Goal: Contribute content: Contribute content

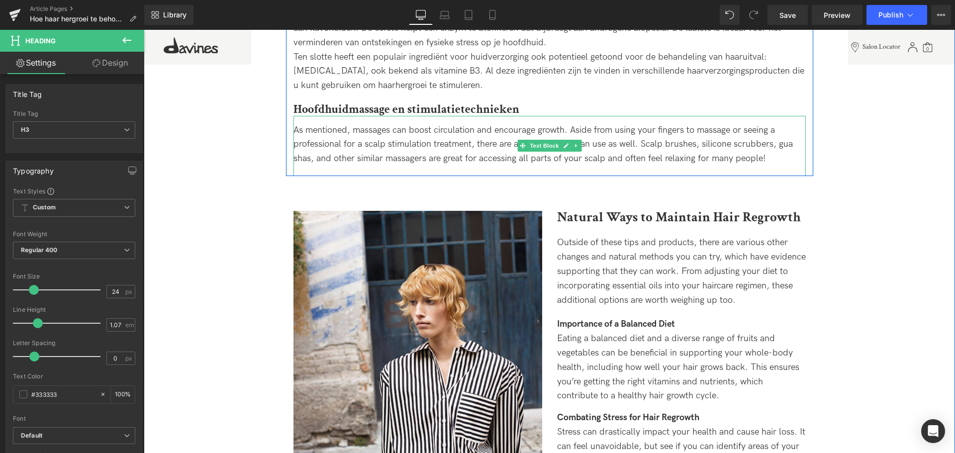
click at [478, 137] on div "As mentioned, massages can boost circulation and encourage growth. Aside from u…" at bounding box center [550, 144] width 512 height 43
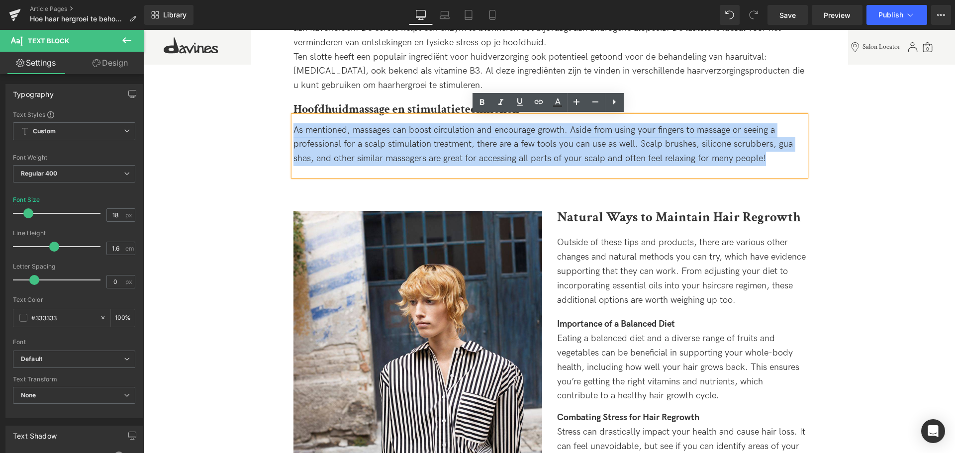
drag, startPoint x: 293, startPoint y: 128, endPoint x: 789, endPoint y: 161, distance: 497.5
click at [789, 161] on div "As mentioned, massages can boost circulation and encourage growth. Aside from u…" at bounding box center [550, 144] width 512 height 43
copy span "As mentioned, massages can boost circulation and encourage growth. Aside from u…"
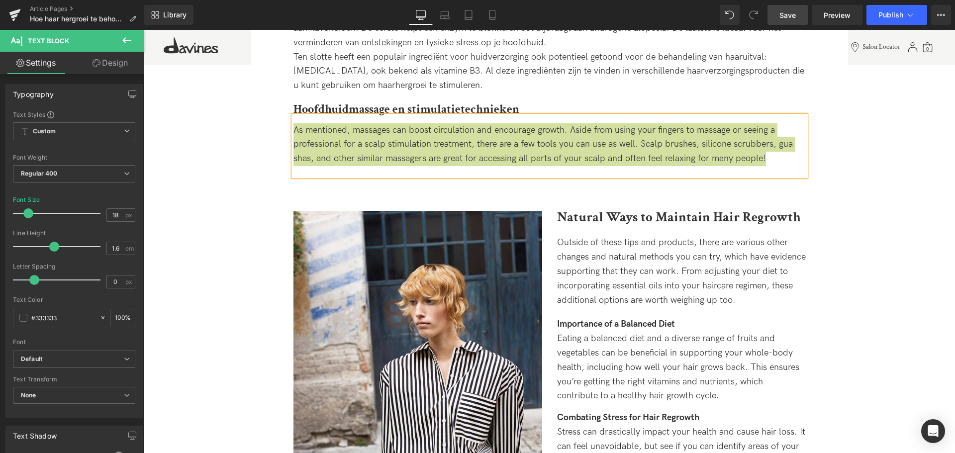
click at [774, 12] on link "Save" at bounding box center [788, 15] width 40 height 20
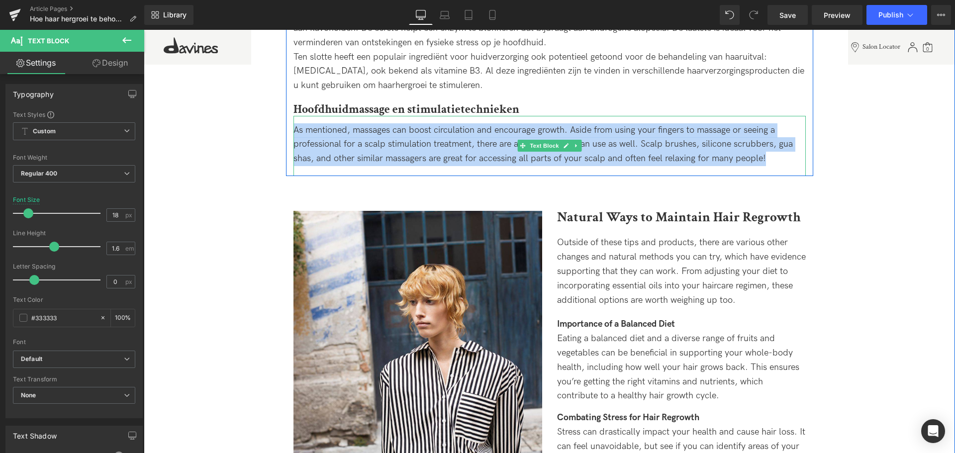
click at [498, 142] on span "As mentioned, massages can boost circulation and encourage growth. Aside from u…" at bounding box center [543, 144] width 499 height 39
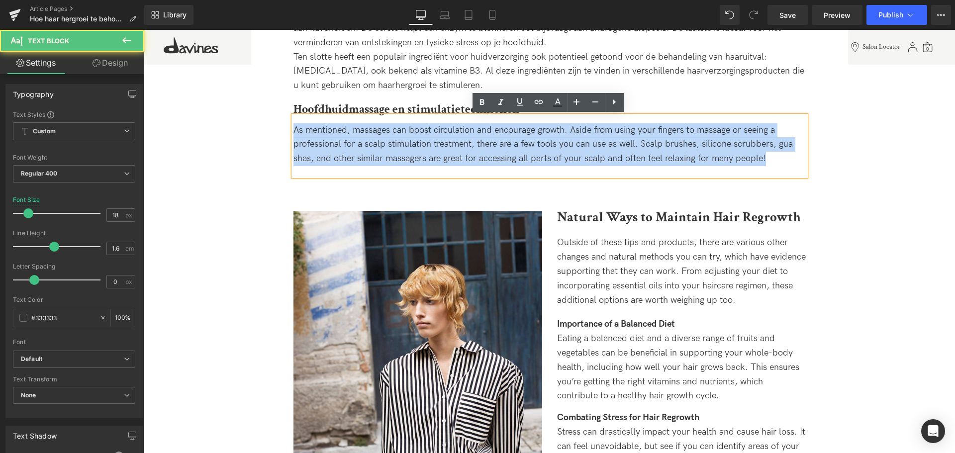
drag, startPoint x: 784, startPoint y: 156, endPoint x: 185, endPoint y: 107, distance: 601.0
paste div
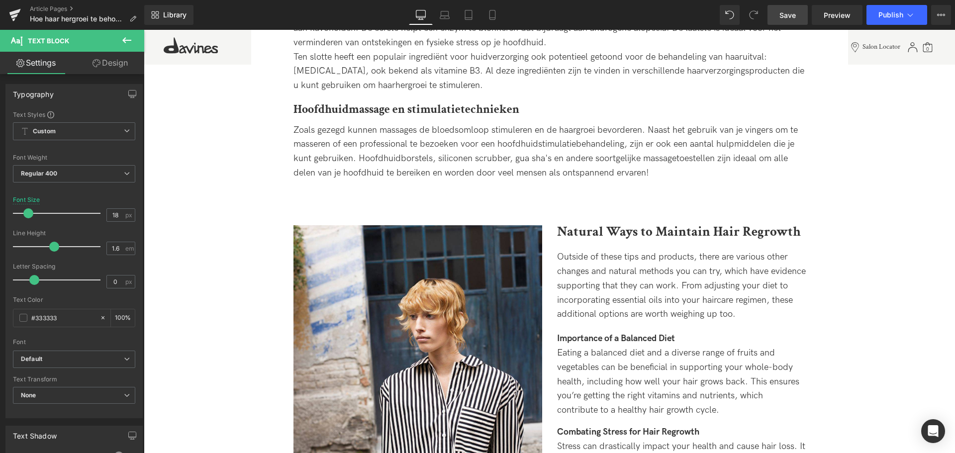
click at [787, 15] on span "Save" at bounding box center [788, 15] width 16 height 10
click at [692, 170] on div "Zoals gezegd kunnen massages de bloedsomloop stimuleren en de haargroei bevorde…" at bounding box center [550, 151] width 512 height 57
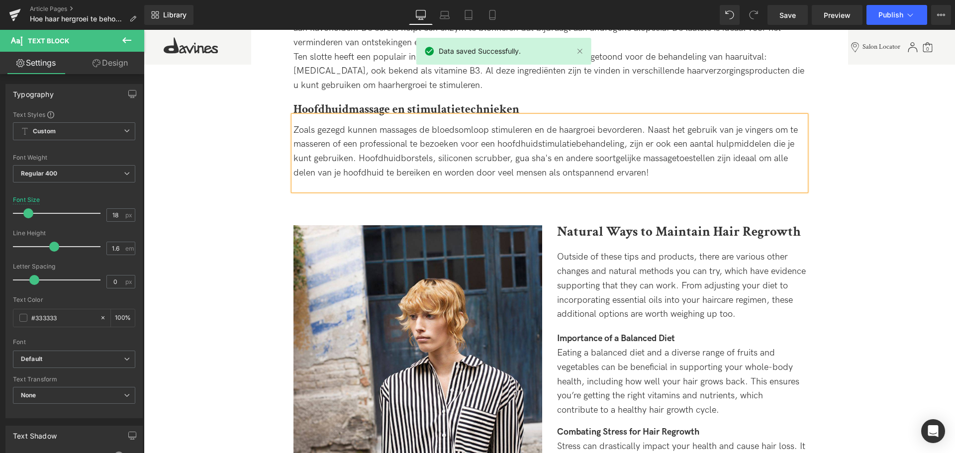
click at [678, 181] on div "Zoals gezegd kunnen massages de bloedsomloop stimuleren en de haargroei bevorde…" at bounding box center [550, 153] width 512 height 75
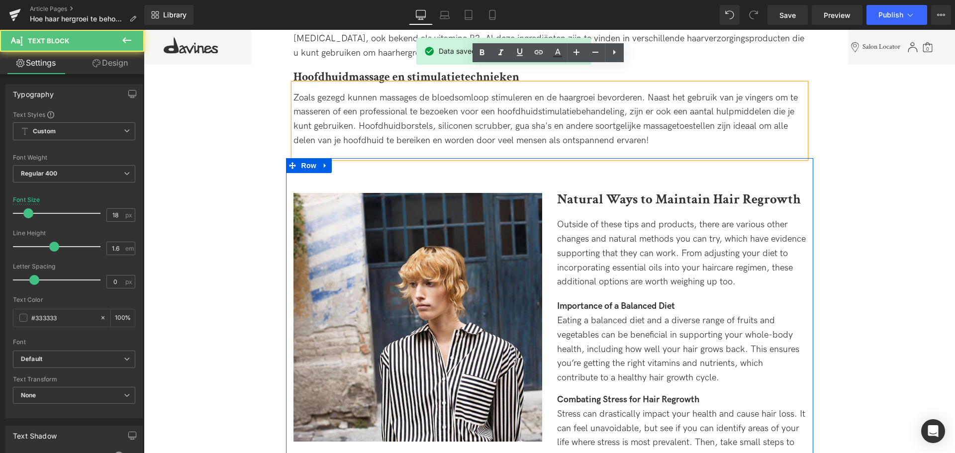
scroll to position [2089, 0]
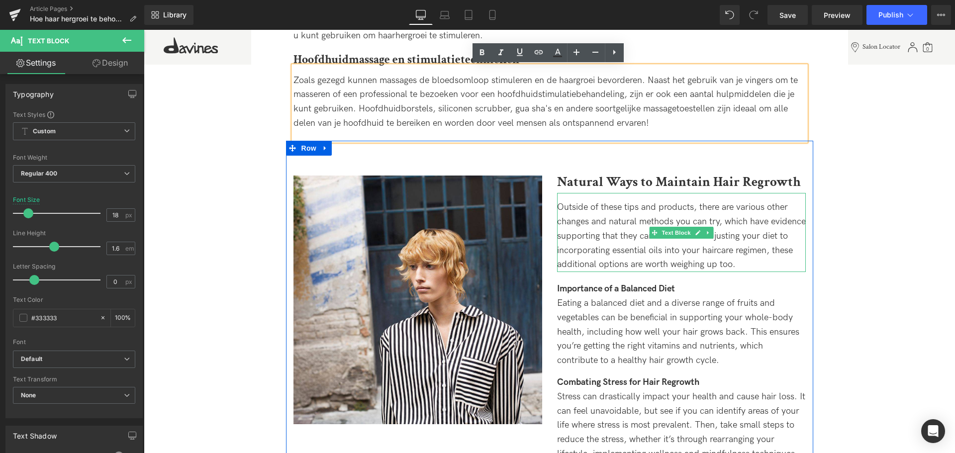
click at [561, 227] on div "Outside of these tips and products, there are various other changes and natural…" at bounding box center [681, 236] width 249 height 72
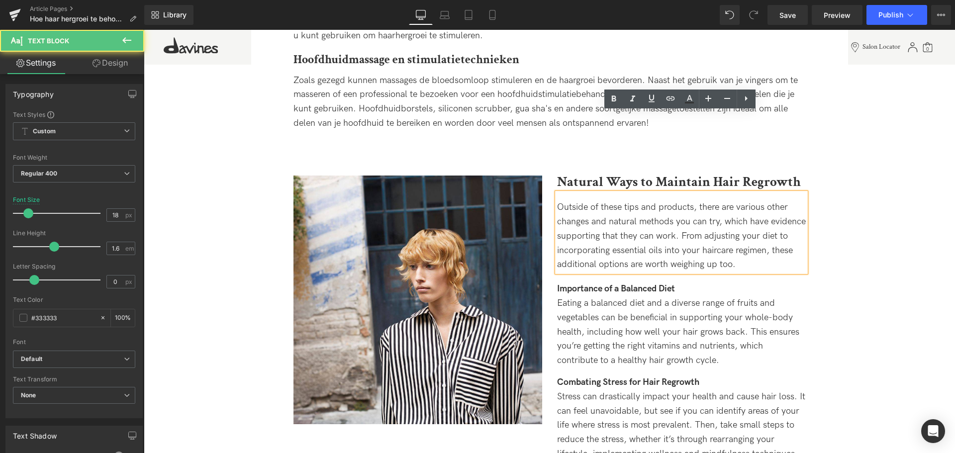
scroll to position [2189, 0]
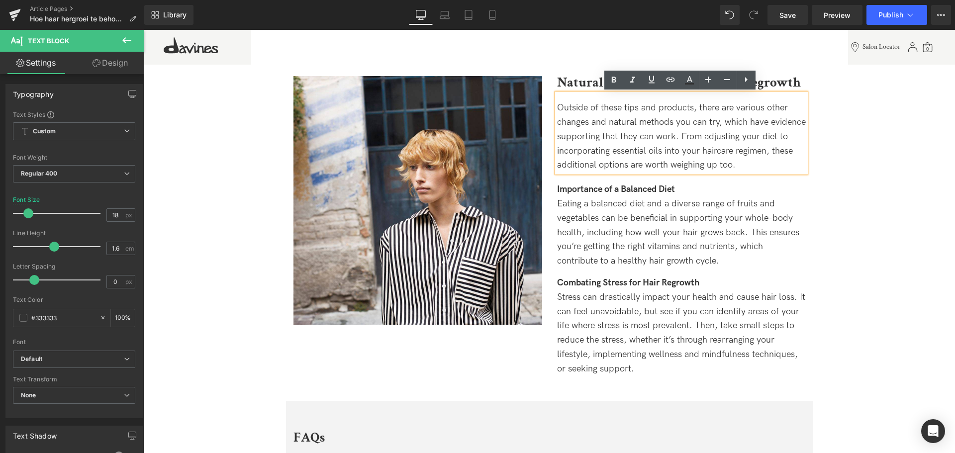
click at [568, 83] on b "Natural Ways to Maintain Hair Regrowth" at bounding box center [679, 82] width 244 height 17
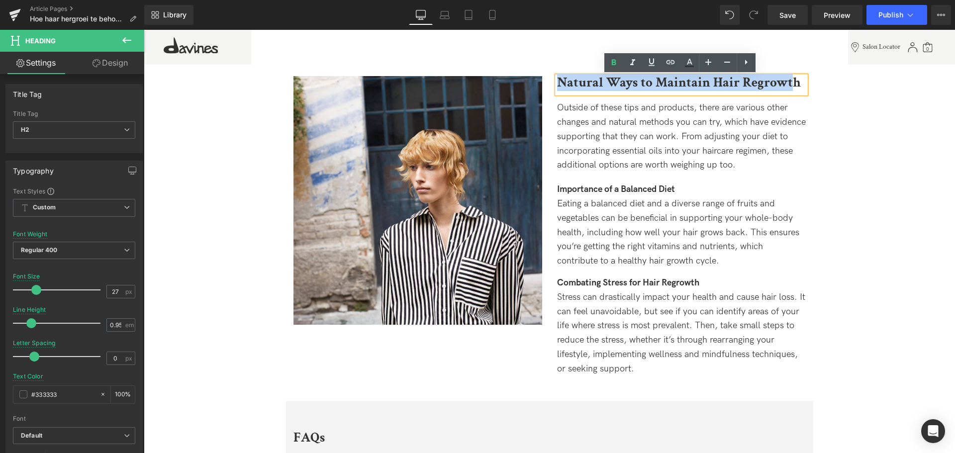
drag, startPoint x: 558, startPoint y: 81, endPoint x: 806, endPoint y: 78, distance: 248.3
click at [792, 73] on div "Image Natural Ways to Maintain Hair Regrowth Heading Outside of these tips and …" at bounding box center [549, 221] width 527 height 360
copy b "Natural Ways to Maintain Hair Regrowth"
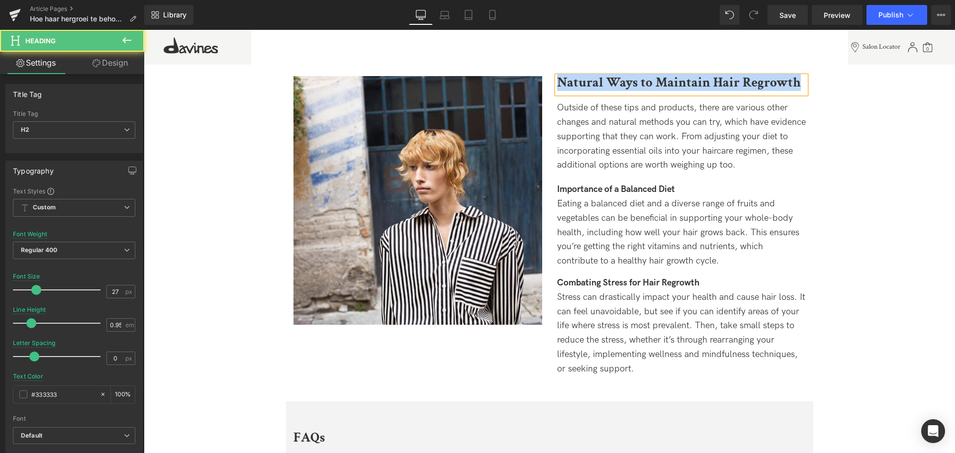
click at [666, 83] on b "Natural Ways to Maintain Hair Regrowth" at bounding box center [679, 82] width 244 height 17
paste div
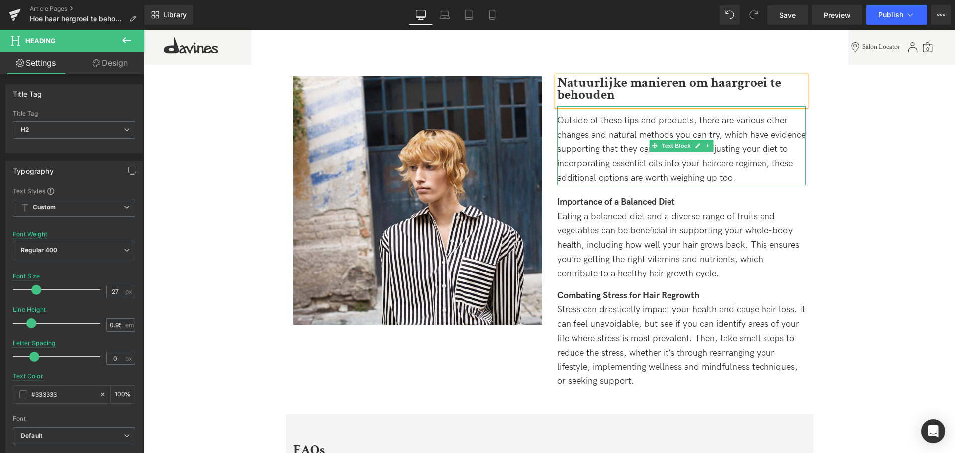
click at [597, 129] on div "Outside of these tips and products, there are various other changes and natural…" at bounding box center [681, 150] width 249 height 72
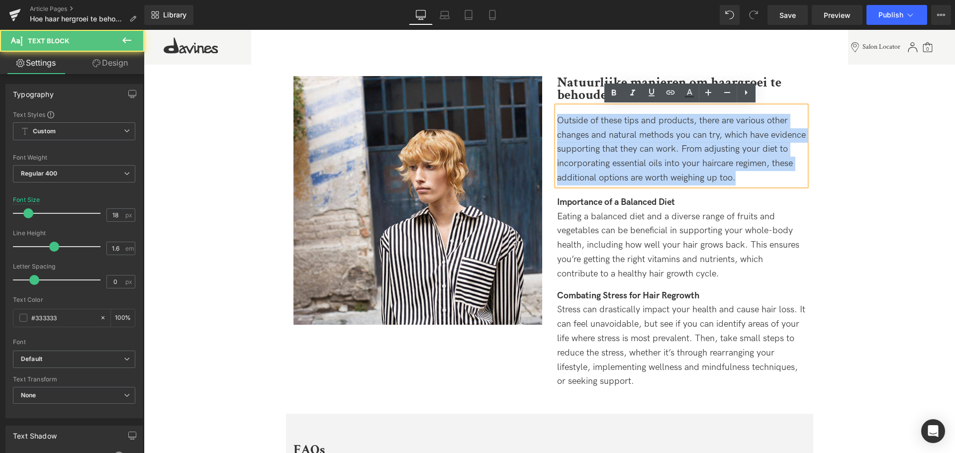
drag, startPoint x: 556, startPoint y: 119, endPoint x: 758, endPoint y: 206, distance: 219.5
click at [752, 210] on div "Natuurlijke manieren om haargroei te behouden Heading Outside of these tips and…" at bounding box center [682, 232] width 264 height 313
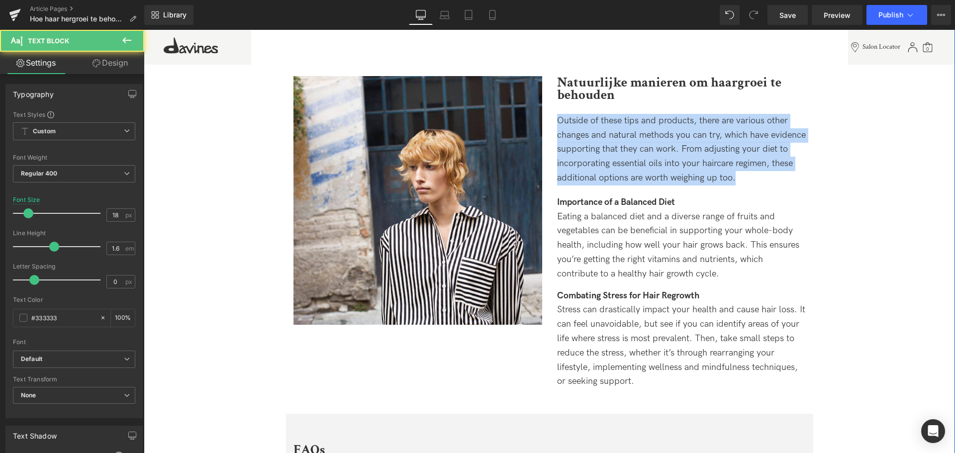
copy div "Outside of these tips and products, there are various other changes and natural…"
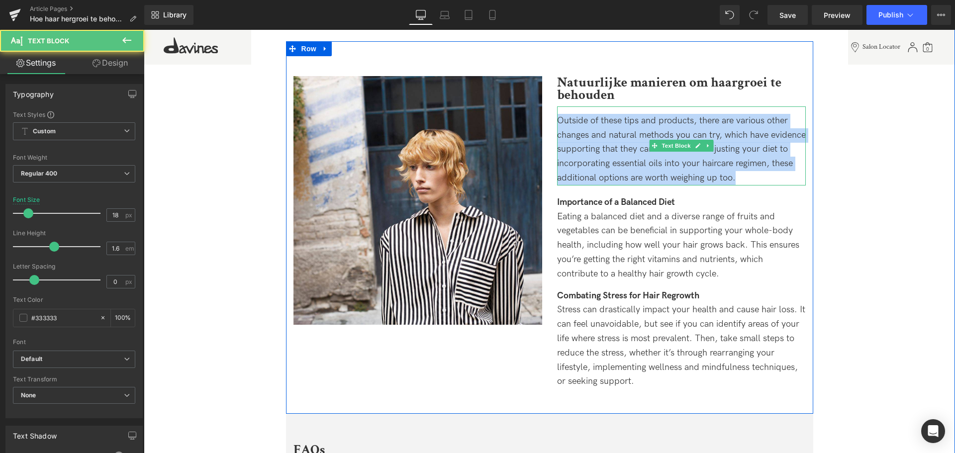
click at [667, 176] on div "Outside of these tips and products, there are various other changes and natural…" at bounding box center [681, 150] width 249 height 72
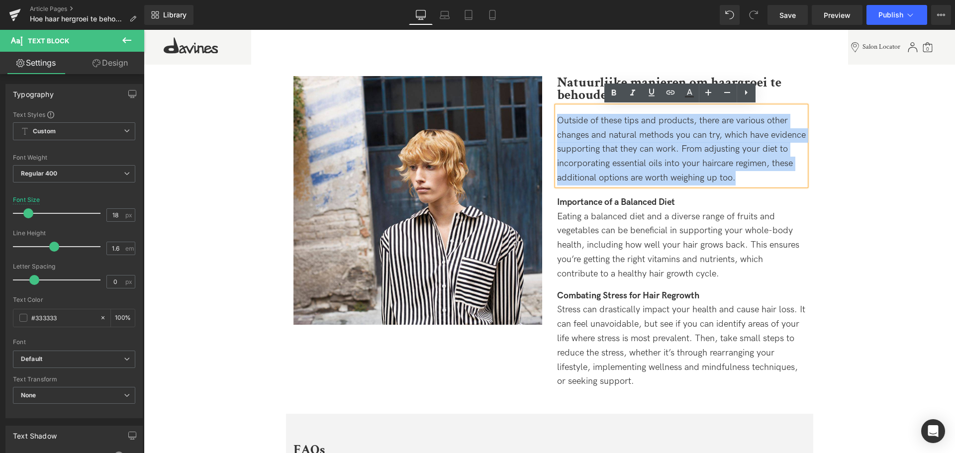
drag, startPoint x: 756, startPoint y: 182, endPoint x: 548, endPoint y: 119, distance: 217.7
click at [550, 119] on div "Natuurlijke manieren om haargroei te behouden Heading Outside of these tips and…" at bounding box center [682, 232] width 264 height 313
paste div
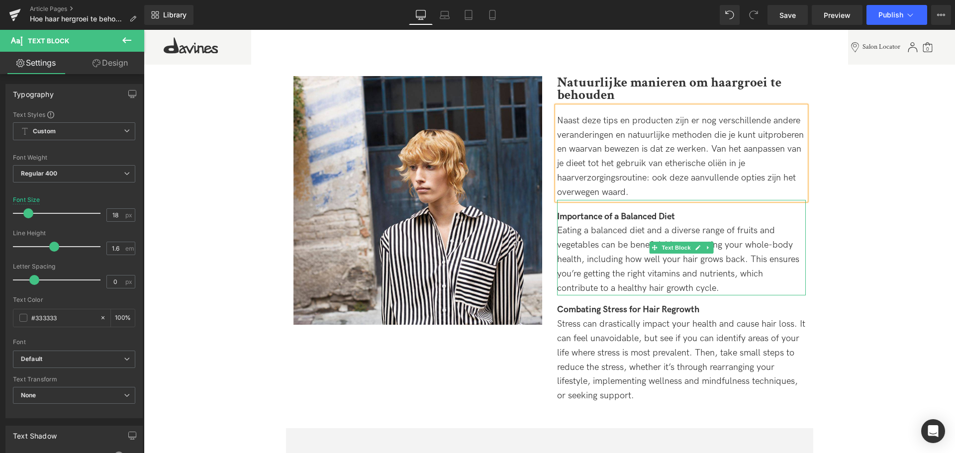
click at [604, 223] on div "Importance of a Balanced Diet" at bounding box center [681, 217] width 249 height 14
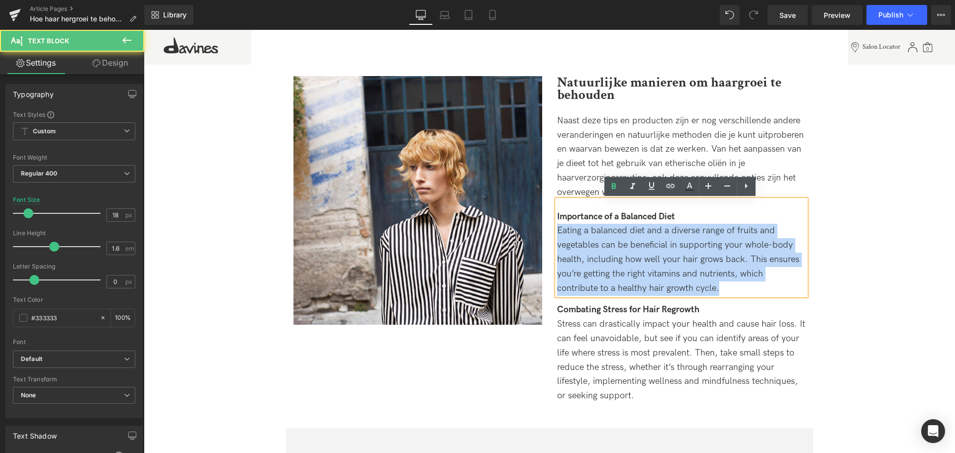
drag, startPoint x: 554, startPoint y: 214, endPoint x: 726, endPoint y: 215, distance: 171.6
click at [726, 215] on div "Importance of a Balanced Diet Eating a balanced diet and a diverse range of fru…" at bounding box center [681, 248] width 249 height 96
click at [684, 221] on div "Importance of a Balanced Diet" at bounding box center [681, 217] width 249 height 14
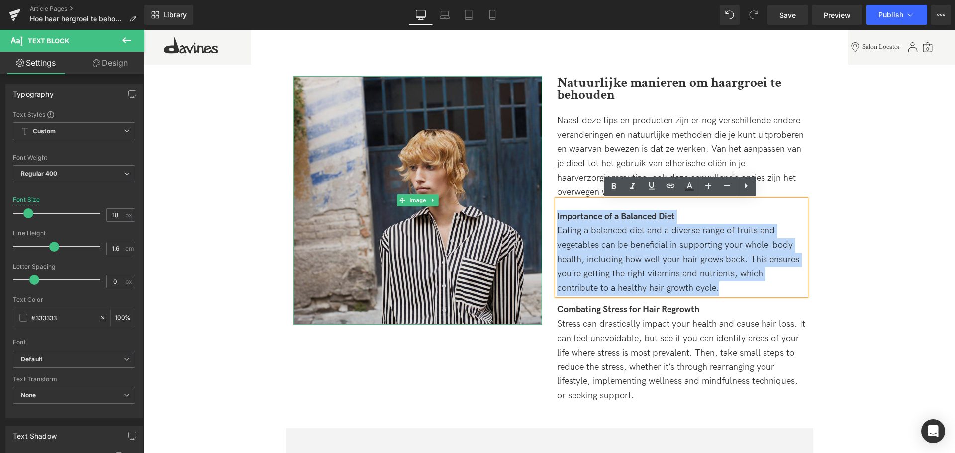
drag, startPoint x: 721, startPoint y: 287, endPoint x: 519, endPoint y: 198, distance: 221.0
click at [519, 198] on div "Image Natuurlijke manieren om haargroei te behouden Heading Naast deze tips en …" at bounding box center [549, 234] width 527 height 387
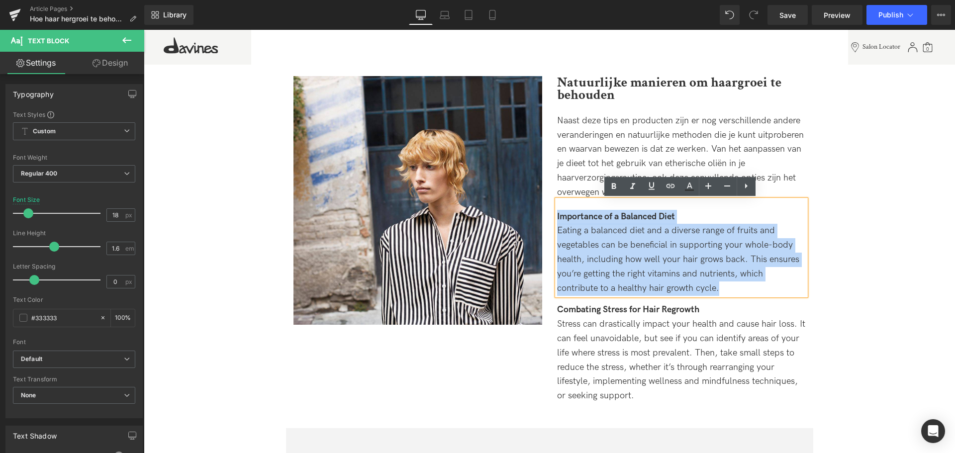
copy div "Importance of a Balanced Diet Eating a balanced diet and a diverse range of fru…"
click at [607, 213] on strong "Importance of a Balanced Diet" at bounding box center [616, 216] width 118 height 10
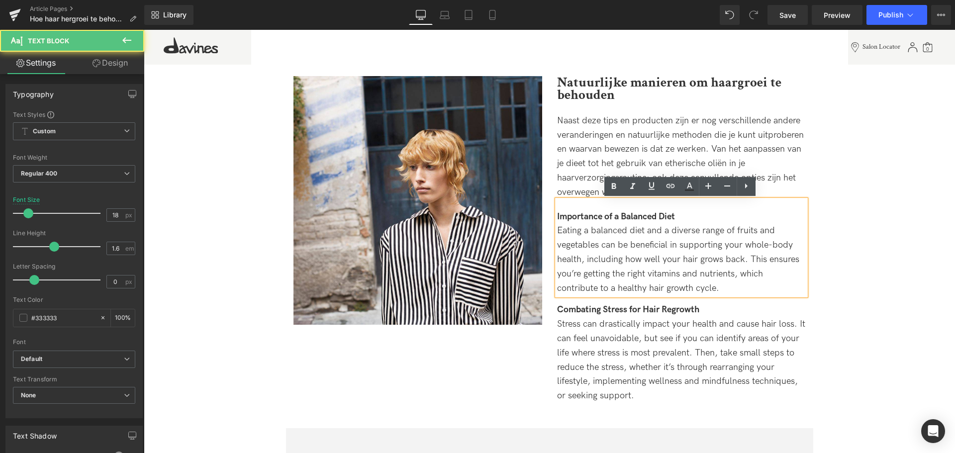
click at [686, 213] on div "Importance of a Balanced Diet" at bounding box center [681, 217] width 249 height 14
paste div
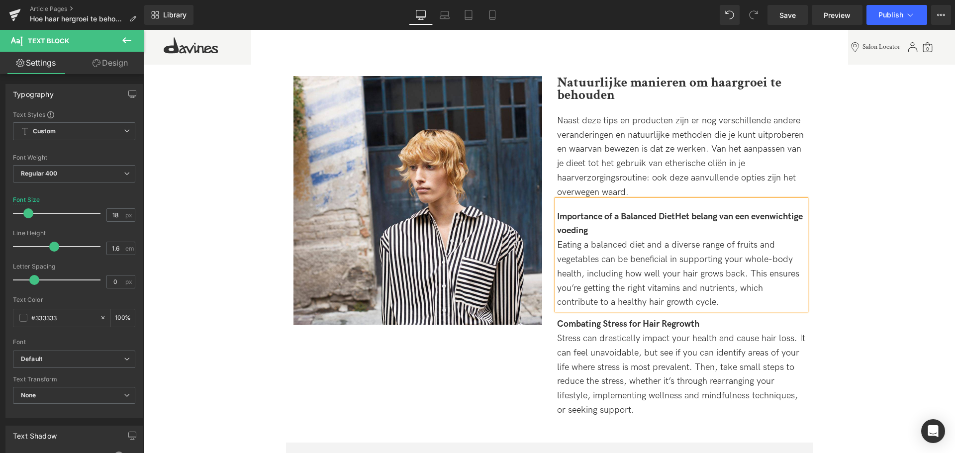
click at [678, 215] on strong "Importance of a Balanced DietHet belang van een evenwichtige voeding" at bounding box center [680, 223] width 246 height 25
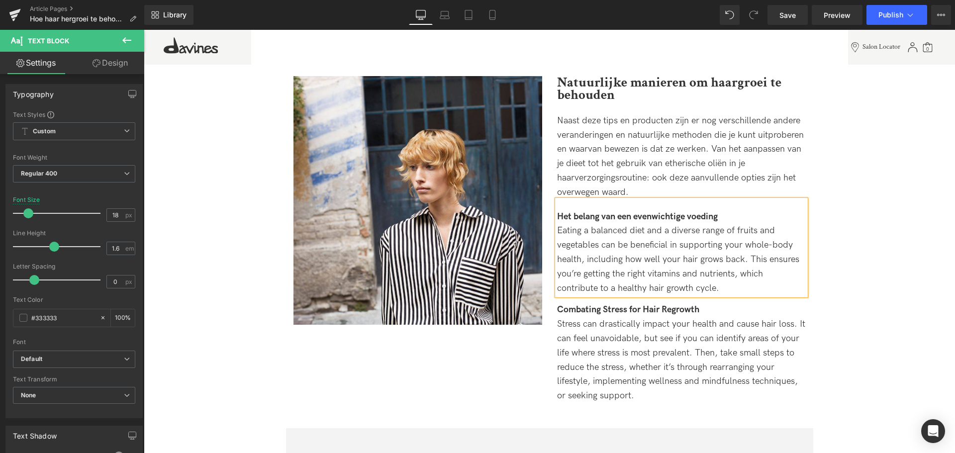
click at [749, 289] on div "Eating a balanced diet and a diverse range of fruits and vegetables can be bene…" at bounding box center [681, 260] width 249 height 72
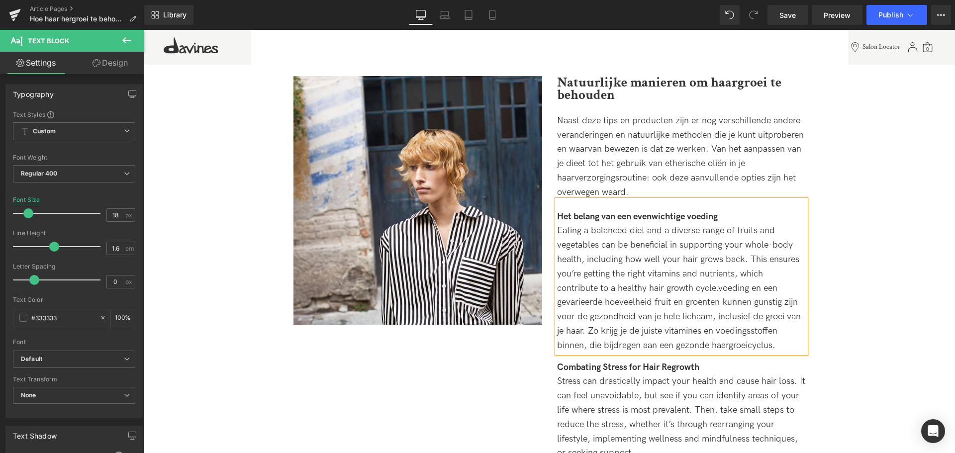
click at [721, 288] on span "Eating a balanced diet and a diverse range of fruits and vegetables can be bene…" at bounding box center [679, 287] width 244 height 125
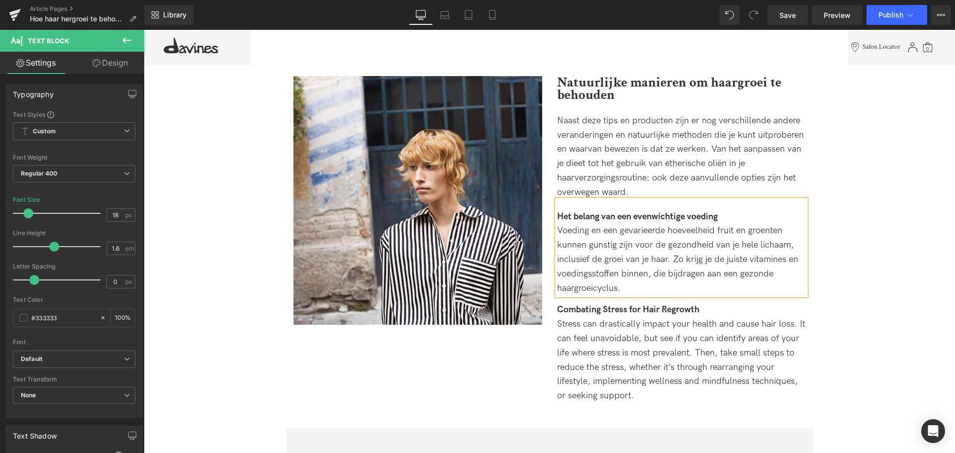
click at [689, 307] on strong "Combating Stress for Hair Regrowth" at bounding box center [628, 309] width 142 height 10
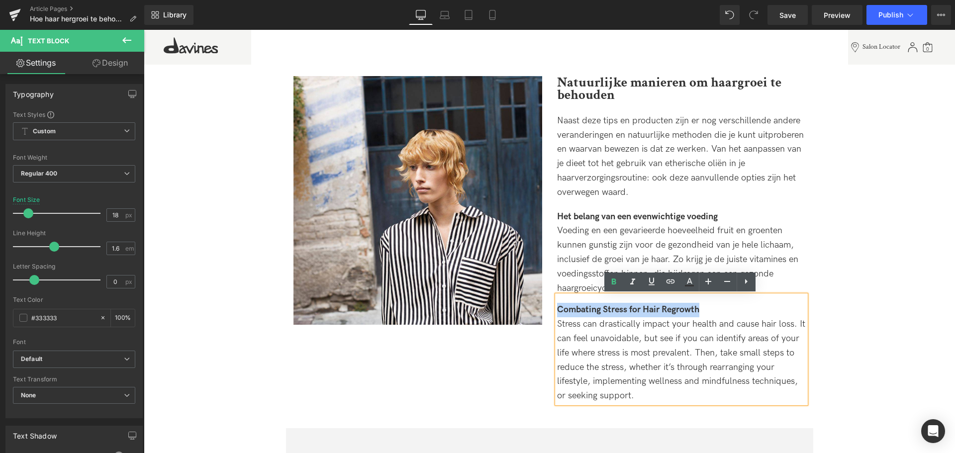
drag, startPoint x: 709, startPoint y: 311, endPoint x: 573, endPoint y: 317, distance: 136.4
click at [542, 313] on div "Image Natuurlijke manieren om haargroei te behouden Heading Naast deze tips en …" at bounding box center [549, 234] width 527 height 387
copy strong "Combating Stress for Hair Regrowth"
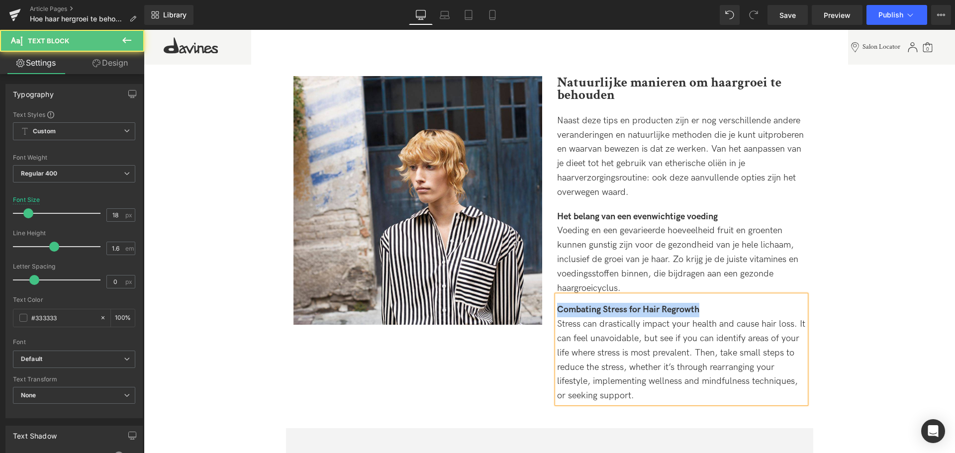
click at [719, 306] on div "Combating Stress for Hair Regrowth" at bounding box center [681, 310] width 249 height 14
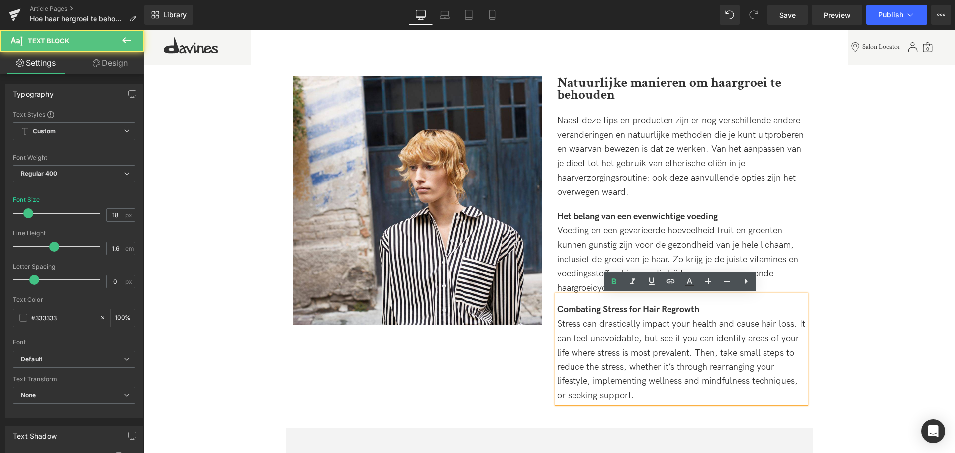
paste div
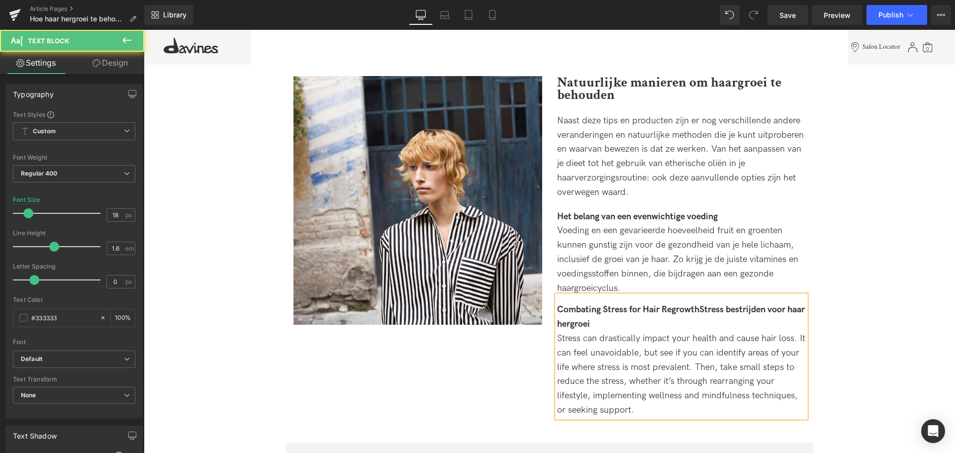
click at [696, 309] on strong "Combating Stress for Hair RegrowthStress bestrijden voor haar hergroei" at bounding box center [681, 316] width 248 height 25
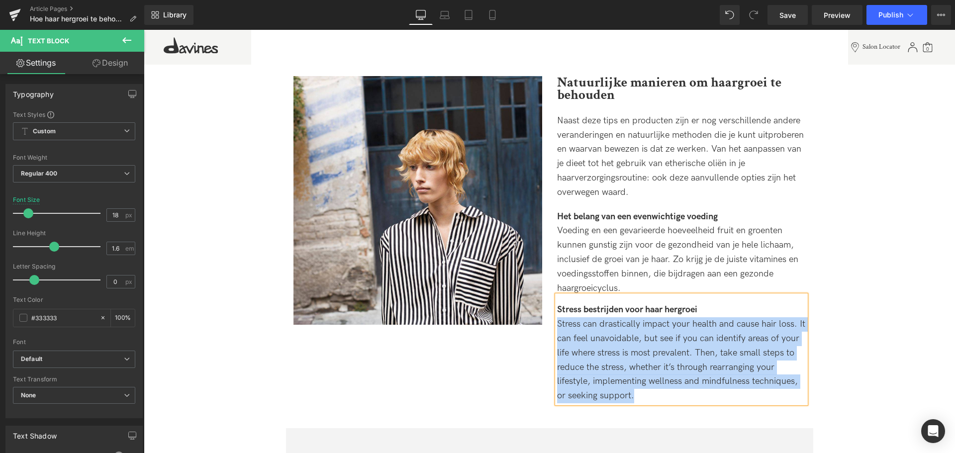
drag, startPoint x: 645, startPoint y: 396, endPoint x: 552, endPoint y: 323, distance: 118.3
click at [552, 323] on div "Natuurlijke manieren om haargroei te behouden Heading Naast deze tips en produc…" at bounding box center [682, 239] width 264 height 327
copy span "Stress can drastically impact your health and cause hair loss. It can feel unav…"
click at [662, 396] on div "Stress can drastically impact your health and cause hair loss. It can feel unav…" at bounding box center [681, 360] width 249 height 86
drag, startPoint x: 654, startPoint y: 397, endPoint x: 520, endPoint y: 323, distance: 153.4
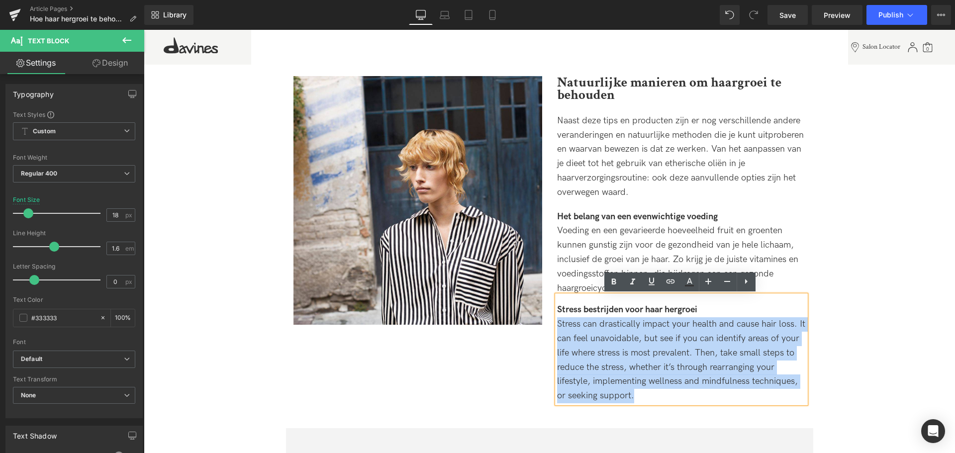
click at [520, 323] on div "Image Natuurlijke manieren om haargroei te behouden Heading Naast deze tips en …" at bounding box center [549, 234] width 527 height 387
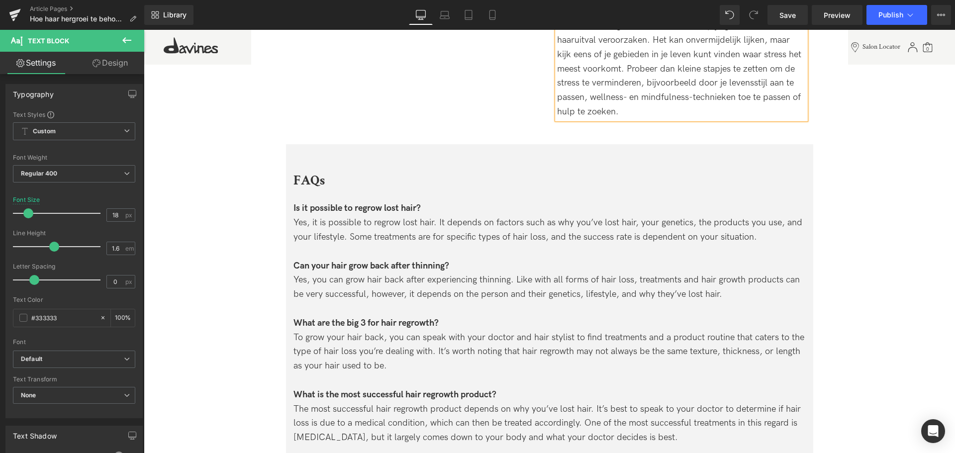
scroll to position [2537, 0]
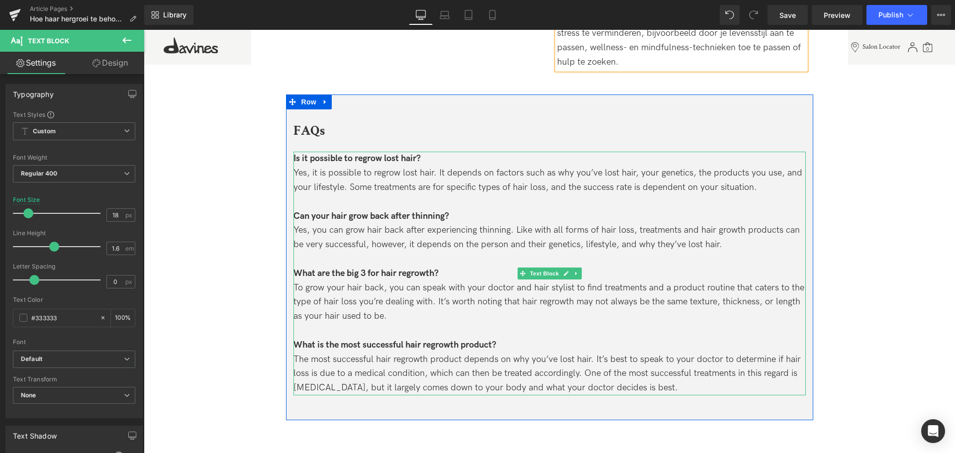
click at [479, 212] on div "Can your hair grow back after thinning?" at bounding box center [550, 216] width 512 height 14
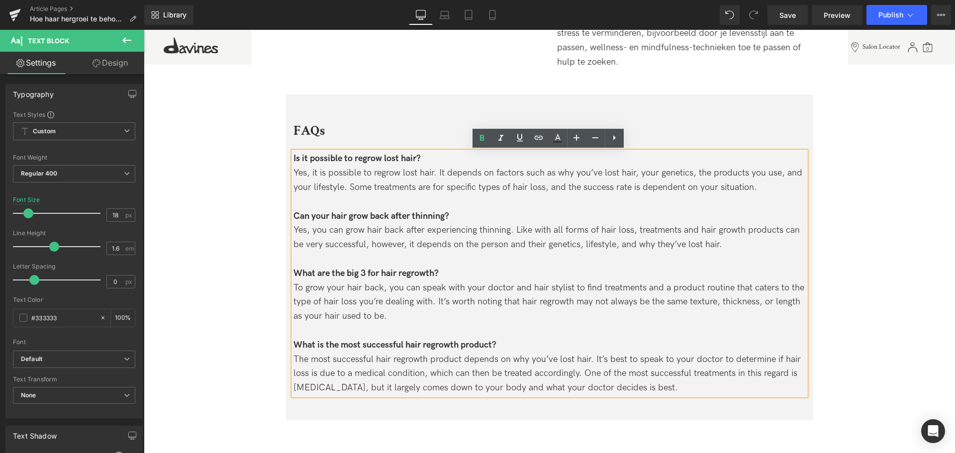
drag, startPoint x: 642, startPoint y: 389, endPoint x: 648, endPoint y: 387, distance: 5.8
click at [642, 389] on div "The most successful hair regrowth product depends on why you’ve lost hair. It’s…" at bounding box center [550, 374] width 512 height 43
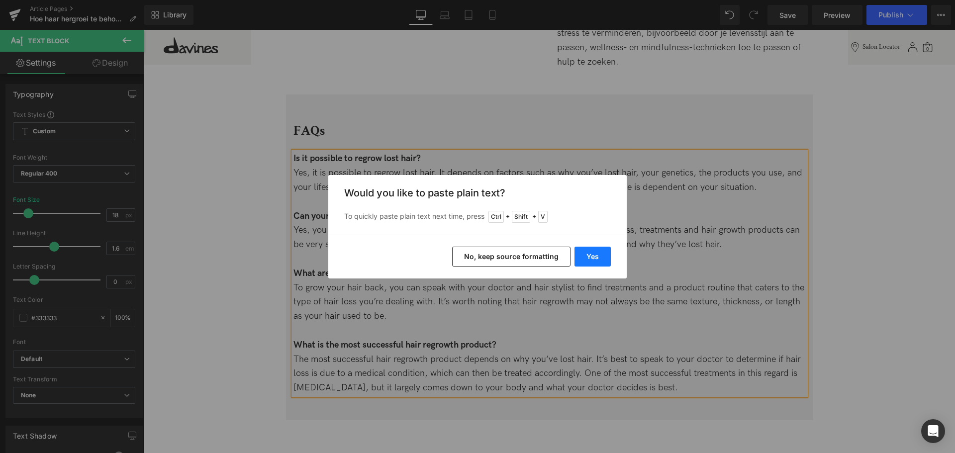
click at [603, 263] on button "Yes" at bounding box center [593, 257] width 36 height 20
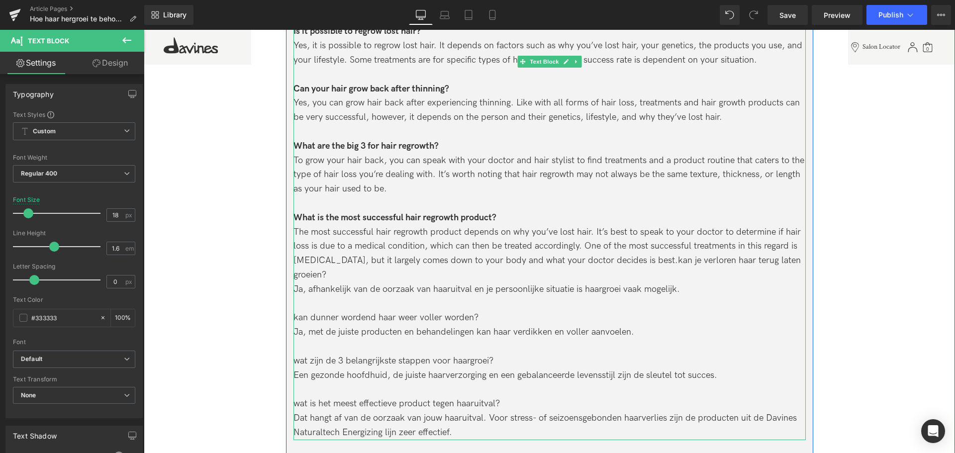
scroll to position [2686, 0]
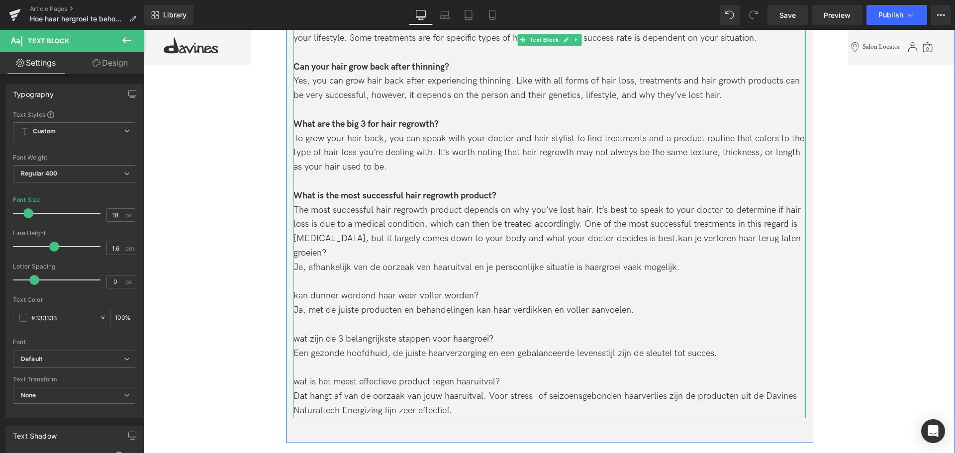
click at [638, 237] on div "The most successful hair regrowth product depends on why you’ve lost hair. It’s…" at bounding box center [550, 231] width 512 height 57
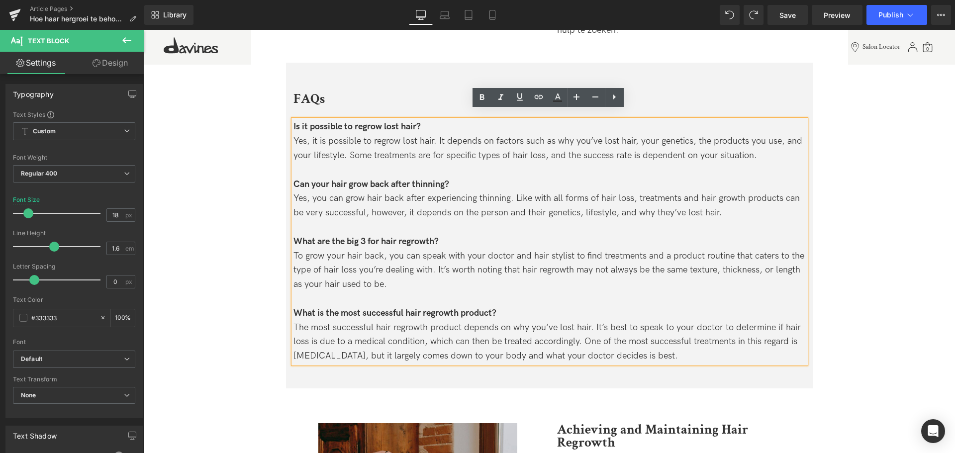
scroll to position [2516, 0]
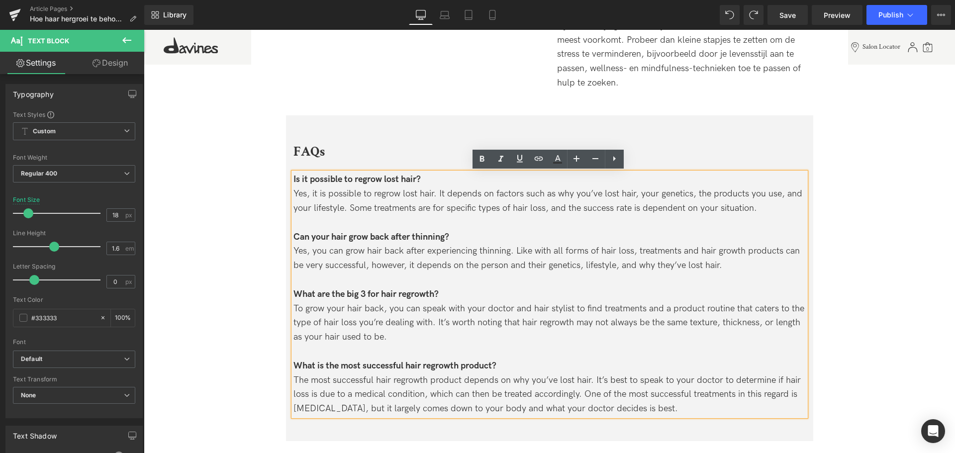
click at [335, 184] on strong "Is it possible to regrow lost hair?" at bounding box center [357, 179] width 127 height 10
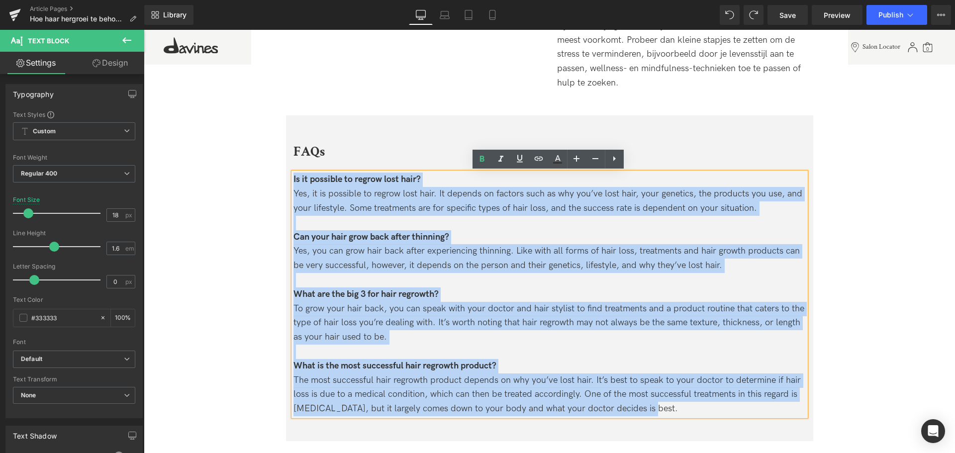
drag, startPoint x: 657, startPoint y: 409, endPoint x: 188, endPoint y: 165, distance: 528.7
copy div "Lo ip dolorsit am consec adip elit? Sed, do ei temporin ut labore etdo magn. Al…"
click at [770, 206] on div "Yes, it is possible to regrow lost hair. It depends on factors such as why you’…" at bounding box center [550, 201] width 512 height 29
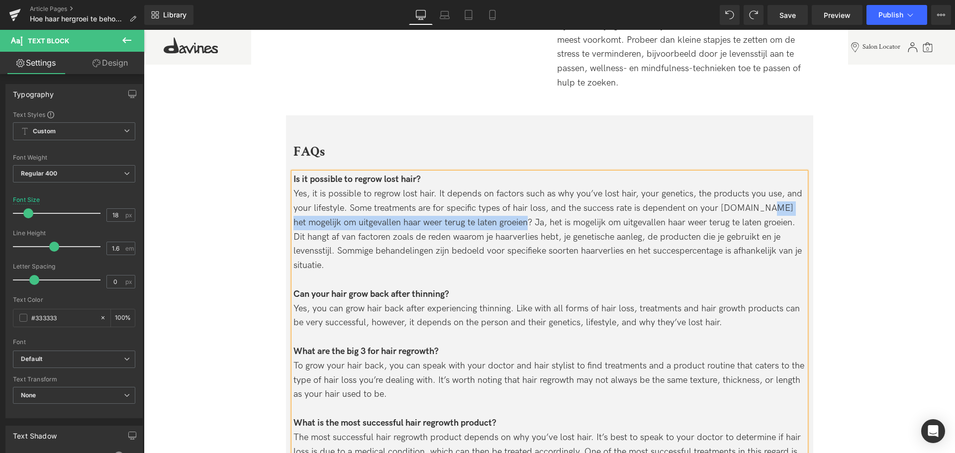
drag, startPoint x: 755, startPoint y: 208, endPoint x: 518, endPoint y: 222, distance: 237.2
click at [518, 222] on div "Yes, it is possible to regrow lost hair. It depends on factors such as why you’…" at bounding box center [550, 230] width 512 height 86
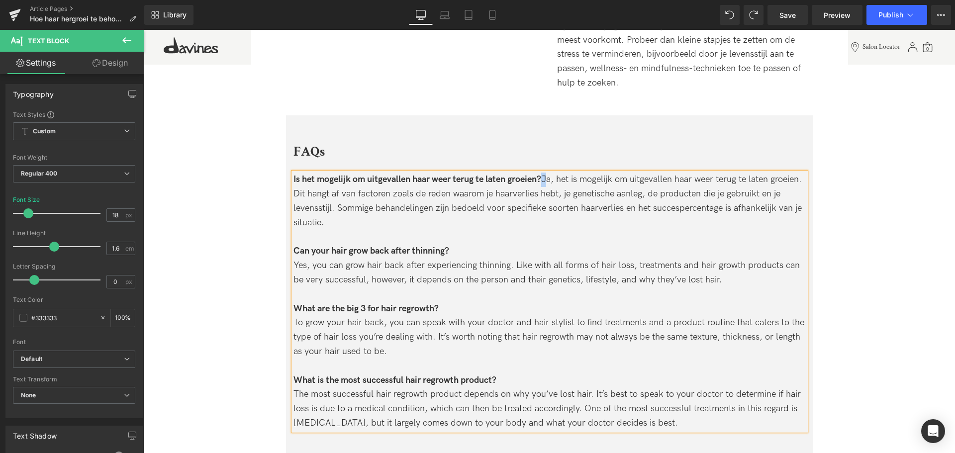
click at [546, 175] on span "Ja, het is mogelijk om uitgevallen haar weer terug te laten groeien. Dit hangt …" at bounding box center [548, 200] width 508 height 53
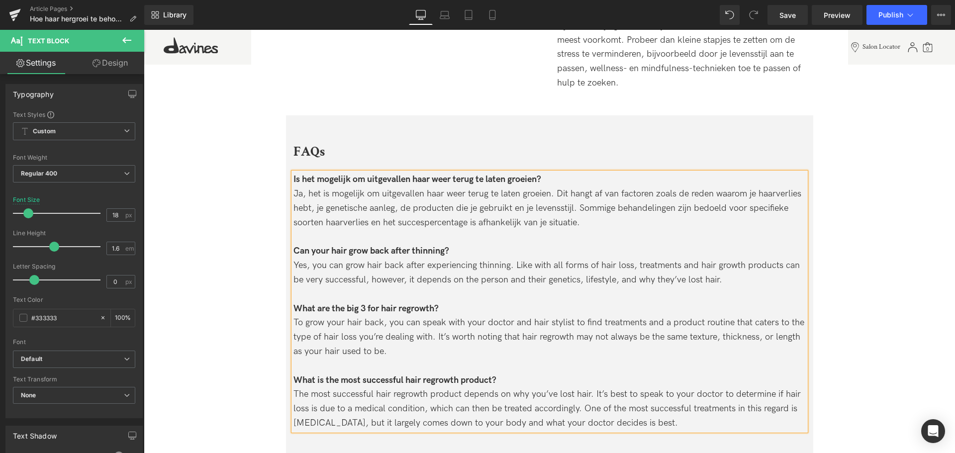
click at [739, 277] on div "Yes, you can grow hair back after experiencing thinning. Like with all forms of…" at bounding box center [550, 273] width 512 height 29
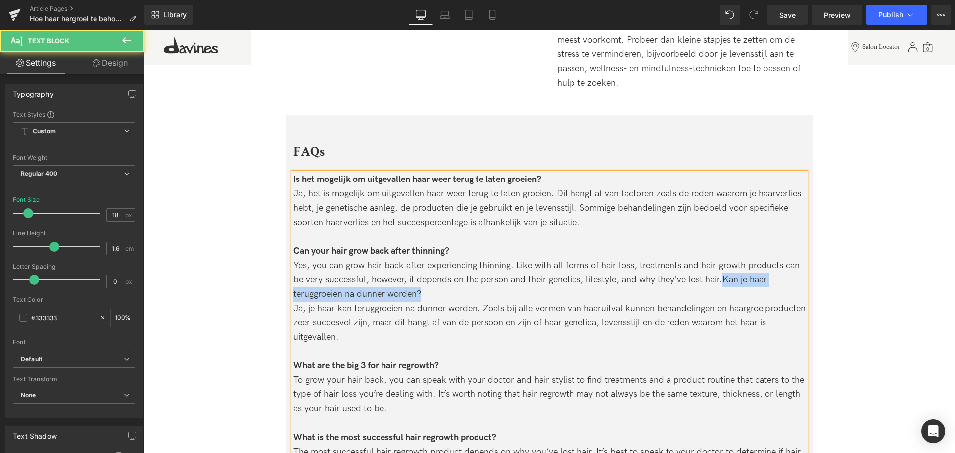
drag, startPoint x: 720, startPoint y: 278, endPoint x: 730, endPoint y: 293, distance: 17.9
click at [730, 293] on div "Yes, you can grow hair back after experiencing thinning. Like with all forms of…" at bounding box center [550, 280] width 512 height 43
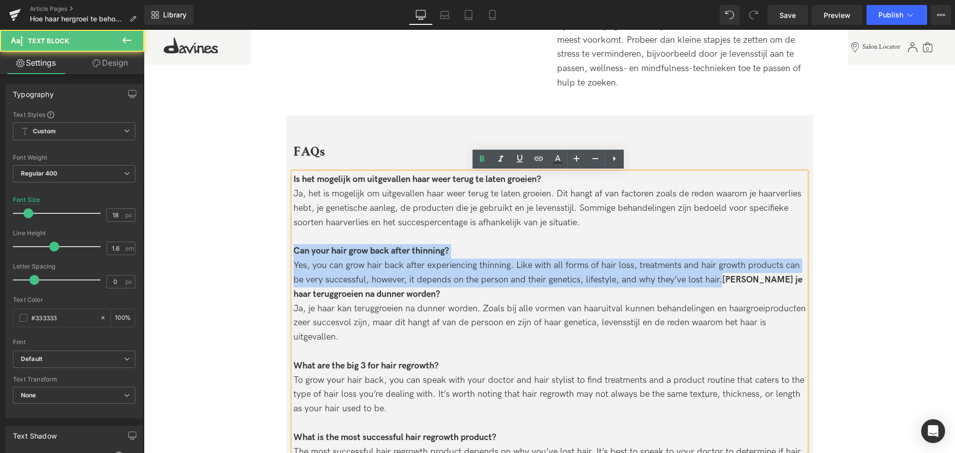
drag, startPoint x: 720, startPoint y: 280, endPoint x: 148, endPoint y: 252, distance: 572.8
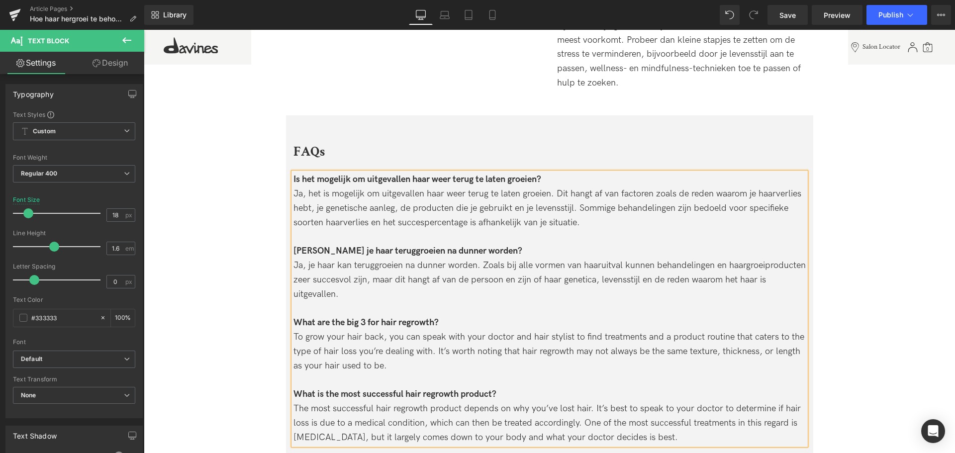
click at [418, 366] on div "To grow your hair back, you can speak with your doctor and hair stylist to find…" at bounding box center [550, 351] width 512 height 43
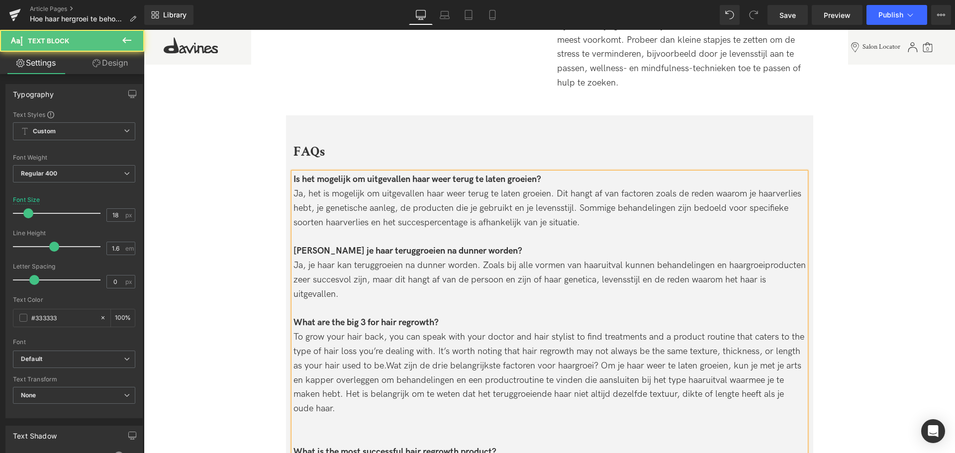
click at [382, 365] on div "To grow your hair back, you can speak with your doctor and hair stylist to find…" at bounding box center [550, 373] width 512 height 86
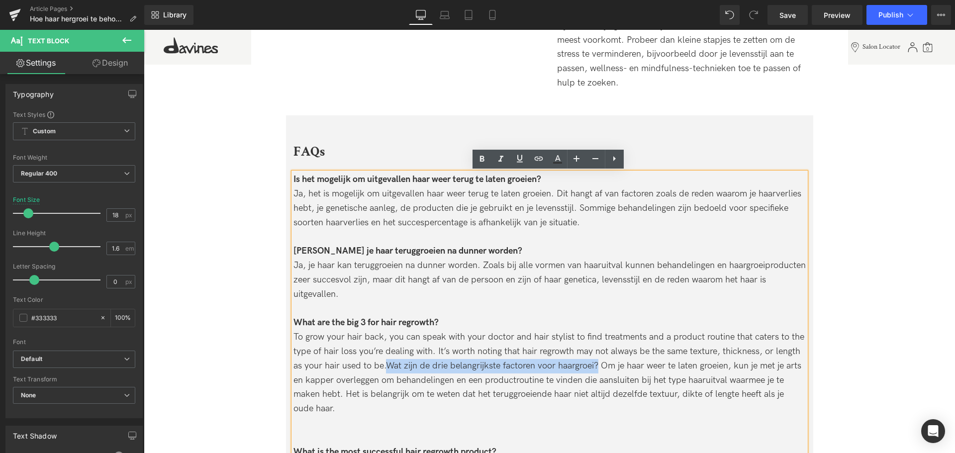
drag, startPoint x: 386, startPoint y: 365, endPoint x: 597, endPoint y: 366, distance: 211.9
click at [597, 366] on div "To grow your hair back, you can speak with your doctor and hair stylist to find…" at bounding box center [550, 373] width 512 height 86
click at [603, 363] on div "To grow your hair back, you can speak with your doctor and hair stylist to find…" at bounding box center [550, 373] width 512 height 86
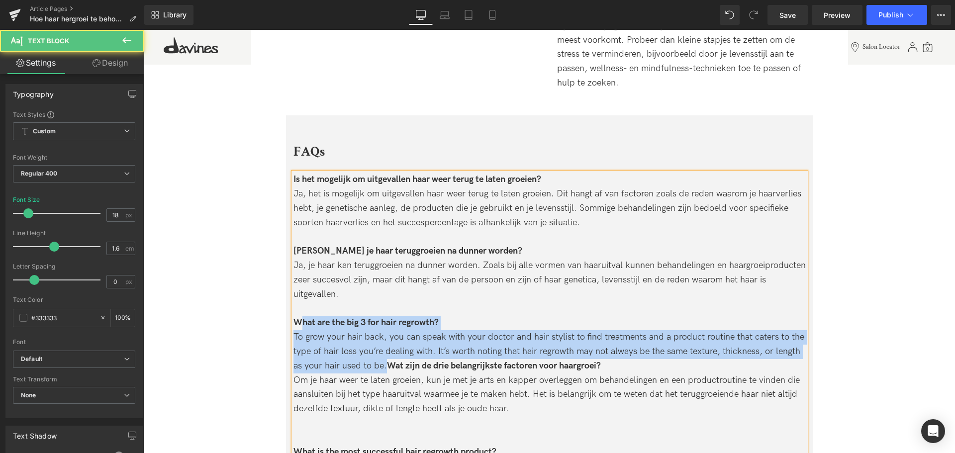
drag, startPoint x: 386, startPoint y: 363, endPoint x: 302, endPoint y: 326, distance: 91.3
click at [302, 326] on div "Is het mogelijk om uitgevallen haar weer terug te laten groeien? Ja, het is mog…" at bounding box center [550, 337] width 512 height 329
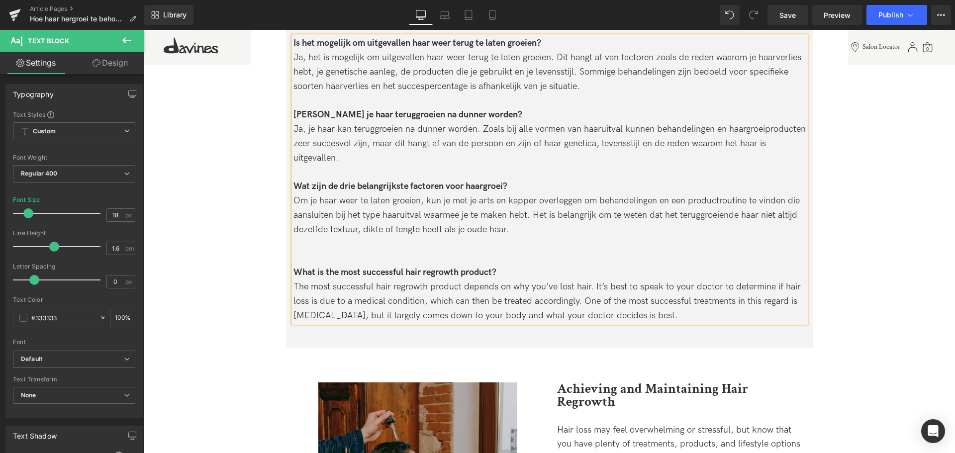
scroll to position [2666, 0]
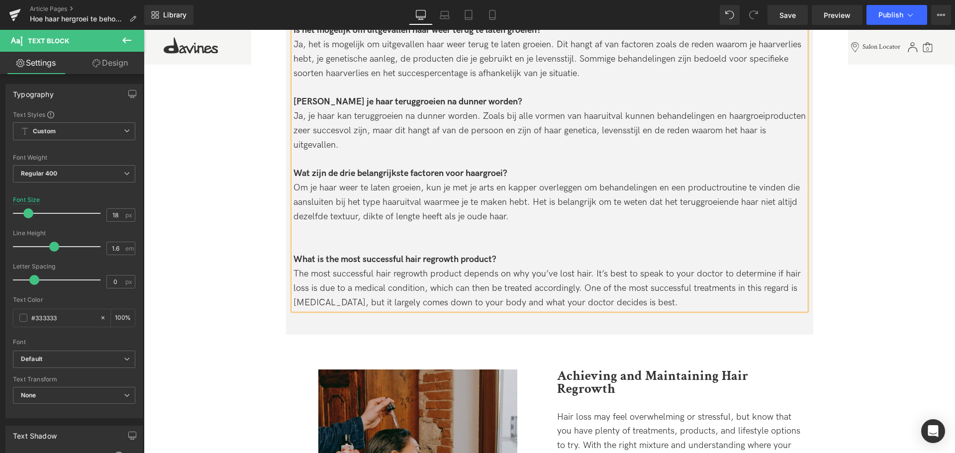
click at [313, 233] on div at bounding box center [550, 231] width 512 height 14
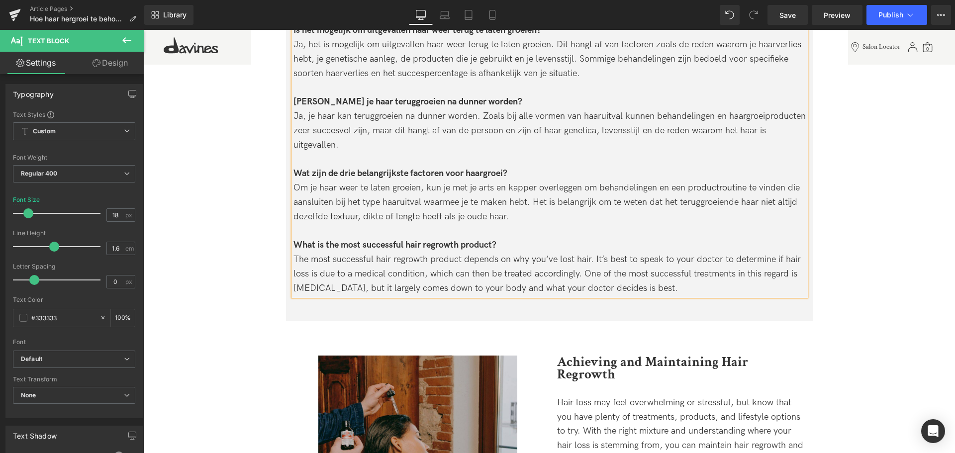
click at [648, 270] on div "The most successful hair regrowth product depends on why you’ve lost hair. It’s…" at bounding box center [550, 274] width 512 height 43
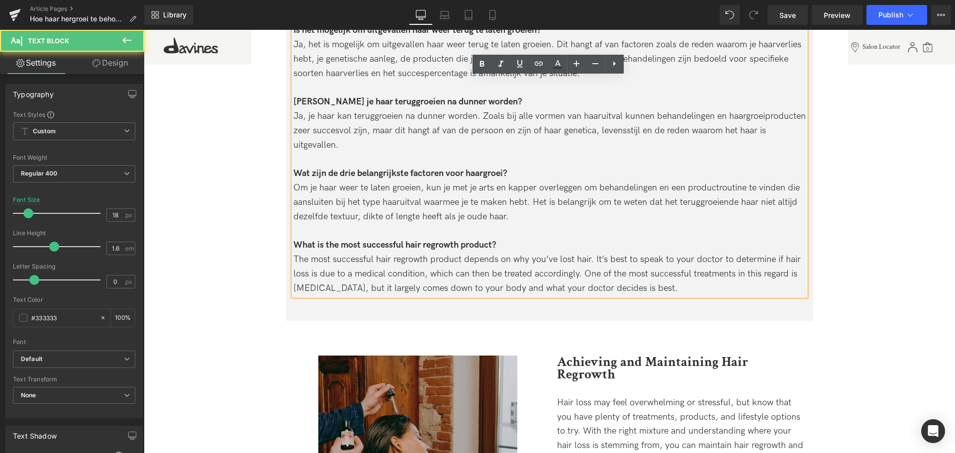
click at [648, 284] on div "The most successful hair regrowth product depends on why you’ve lost hair. It’s…" at bounding box center [550, 274] width 512 height 43
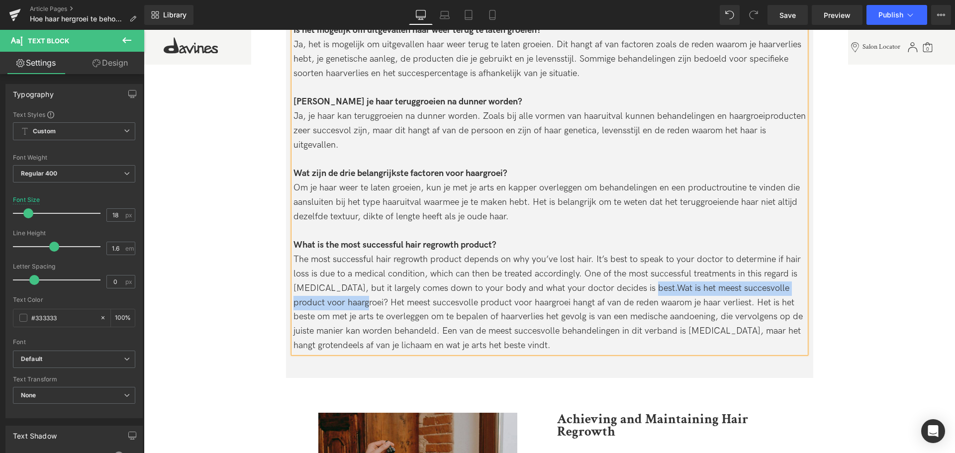
drag, startPoint x: 639, startPoint y: 287, endPoint x: 332, endPoint y: 301, distance: 306.8
click at [332, 301] on div "The most successful hair regrowth product depends on why you’ve lost hair. It’s…" at bounding box center [550, 303] width 512 height 100
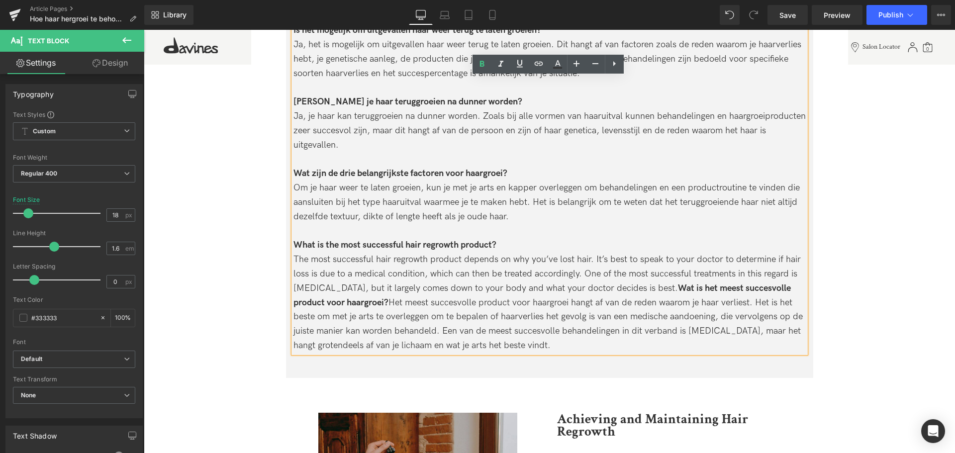
click at [339, 302] on div "The most successful hair regrowth product depends on why you’ve lost hair. It’s…" at bounding box center [550, 303] width 512 height 100
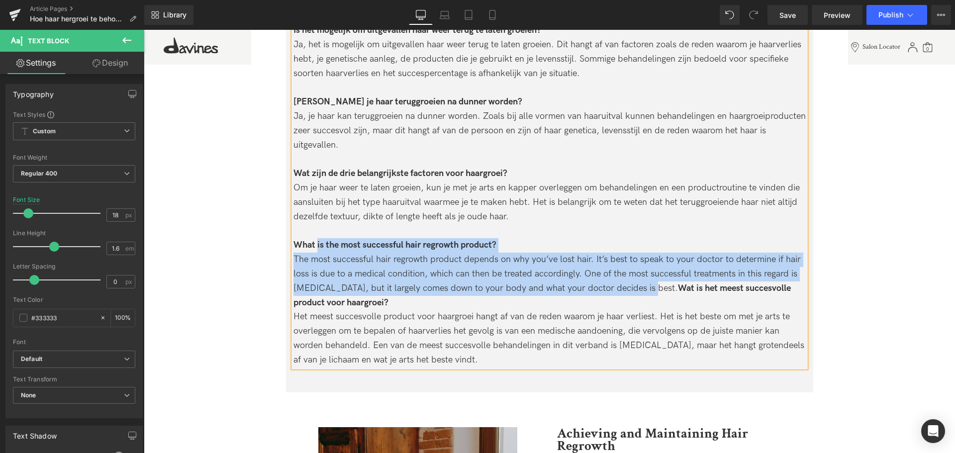
drag, startPoint x: 637, startPoint y: 288, endPoint x: 316, endPoint y: 244, distance: 323.4
click at [316, 244] on div "Is het mogelijk om uitgevallen haar weer terug te laten groeien? Ja, het is mog…" at bounding box center [550, 195] width 512 height 344
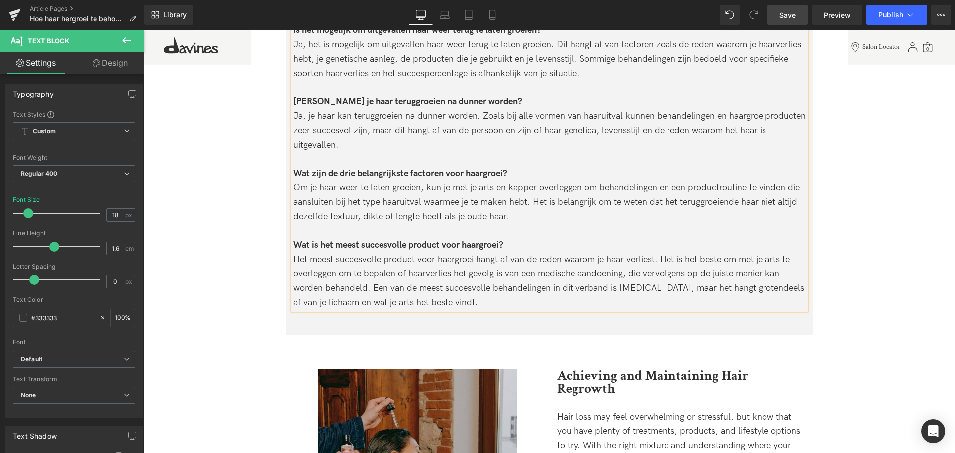
click at [797, 9] on link "Save" at bounding box center [788, 15] width 40 height 20
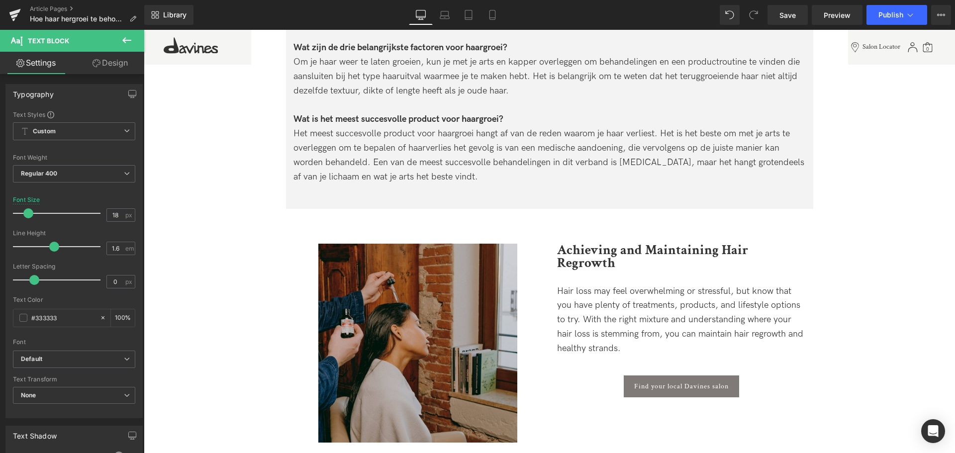
scroll to position [2765, 0]
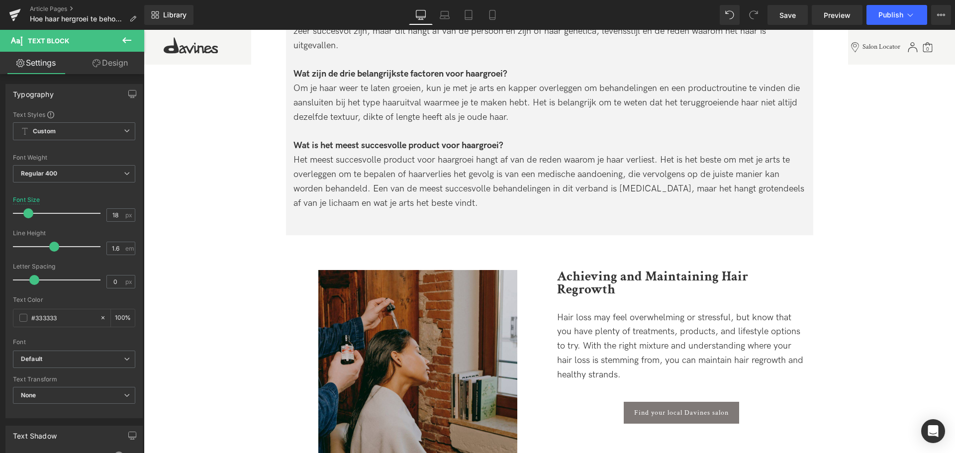
click at [581, 311] on div "Hair loss may feel overwhelming or stressful, but know that you have plenty of …" at bounding box center [681, 357] width 249 height 92
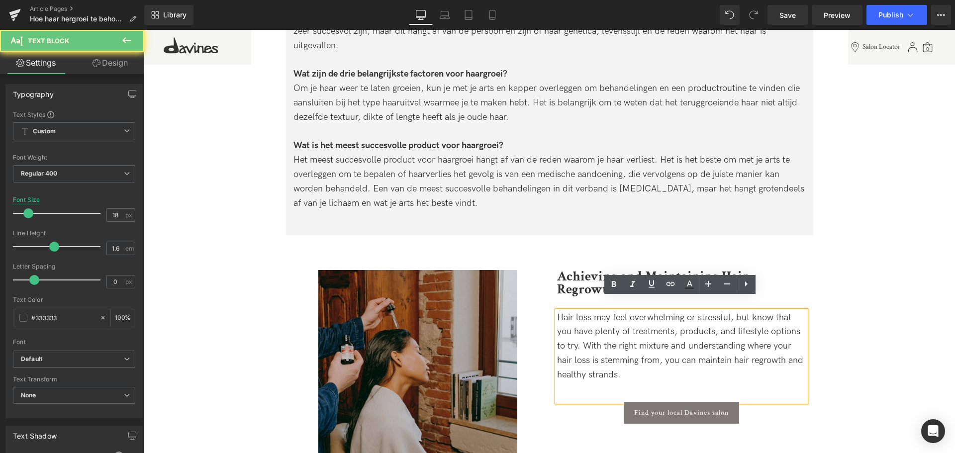
click at [642, 348] on span "Hair loss may feel overwhelming or stressful, but know that you have plenty of …" at bounding box center [680, 346] width 246 height 68
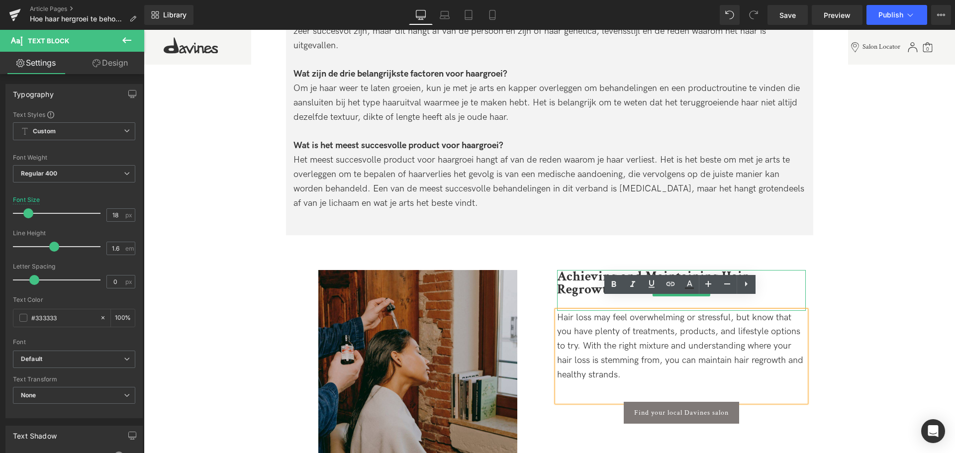
click at [579, 275] on b "Achieving and Maintaining Hair Regrowth" at bounding box center [652, 283] width 191 height 30
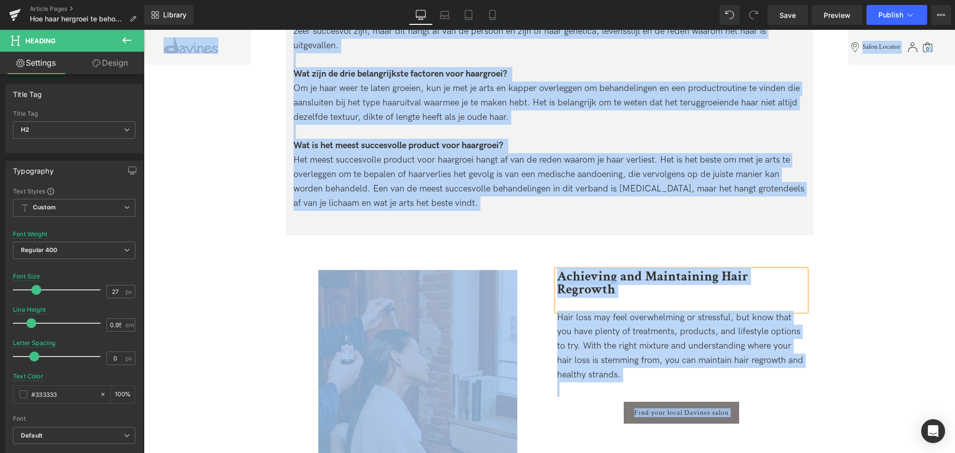
copy body "🚚 LORE IP DOL SITA CONS ADIPISCINGE SE DOEIUSM TEMPOR INCIDIDUNT 🚚 🎁 UTLA ETD M…"
click at [580, 279] on b "Achieving and Maintaining Hair Regrowth" at bounding box center [652, 283] width 191 height 30
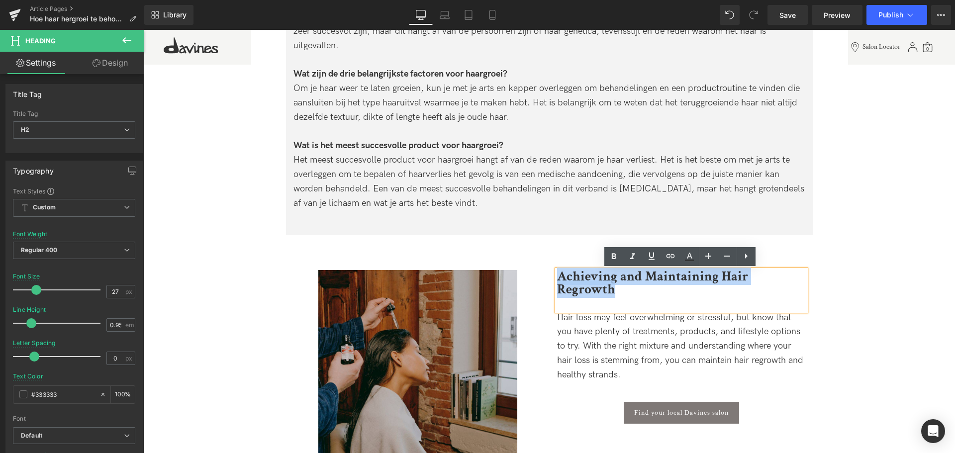
drag, startPoint x: 558, startPoint y: 275, endPoint x: 829, endPoint y: 261, distance: 272.0
copy b "Achieving and Maintaining Hair Regrowth"
click at [693, 285] on b "Achieving and Maintaining Hair Regrowth" at bounding box center [652, 283] width 191 height 30
paste div
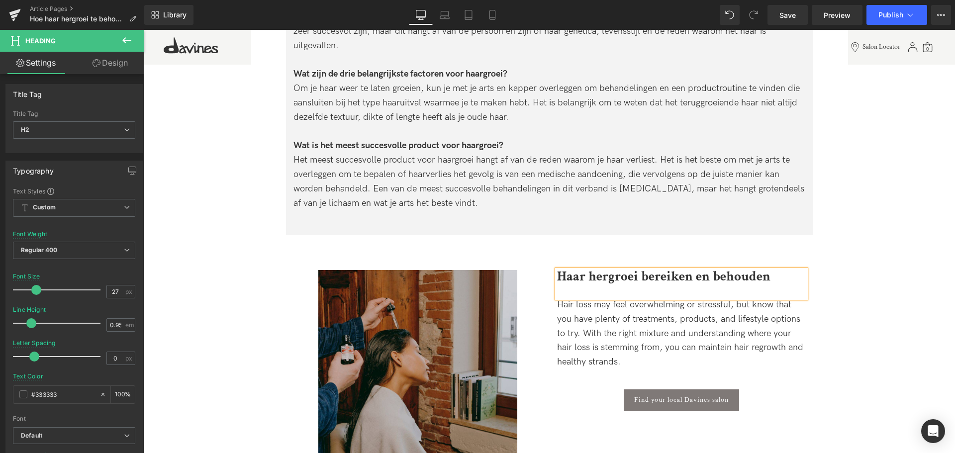
click at [612, 328] on span "Hair loss may feel overwhelming or stressful, but know that you have plenty of …" at bounding box center [680, 333] width 246 height 68
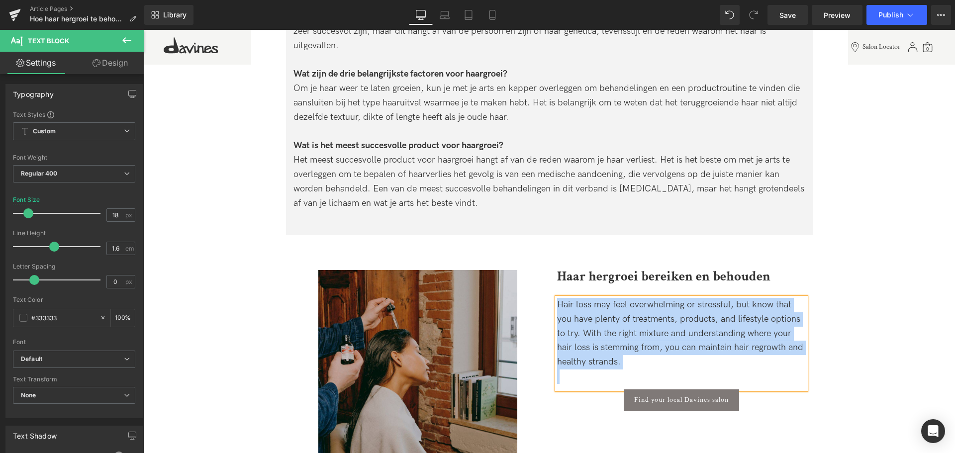
copy span "Hair loss may feel overwhelming or stressful, but know that you have plenty of …"
click at [703, 325] on div "Hair loss may feel overwhelming or stressful, but know that you have plenty of …" at bounding box center [681, 334] width 249 height 72
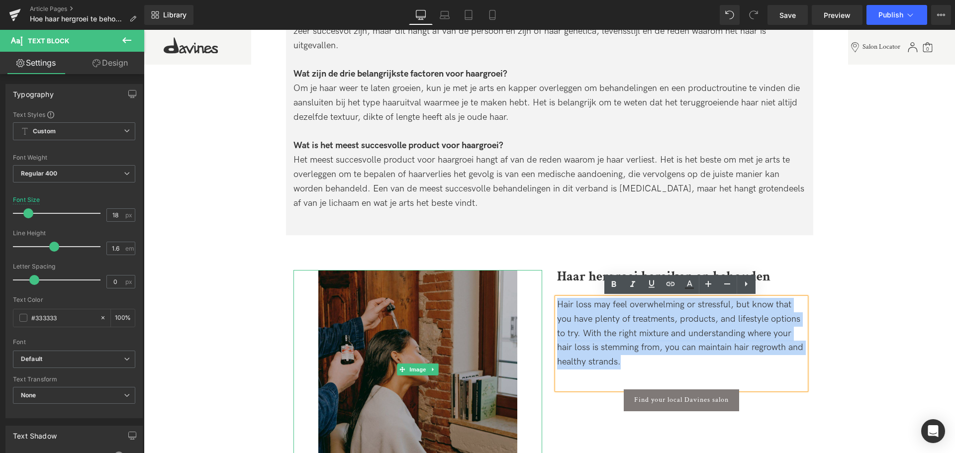
drag, startPoint x: 621, startPoint y: 364, endPoint x: 512, endPoint y: 286, distance: 134.5
click at [512, 286] on div "Image Haar hergroei bereiken en behouden Heading Hair loss may feel overwhelmin…" at bounding box center [549, 352] width 527 height 234
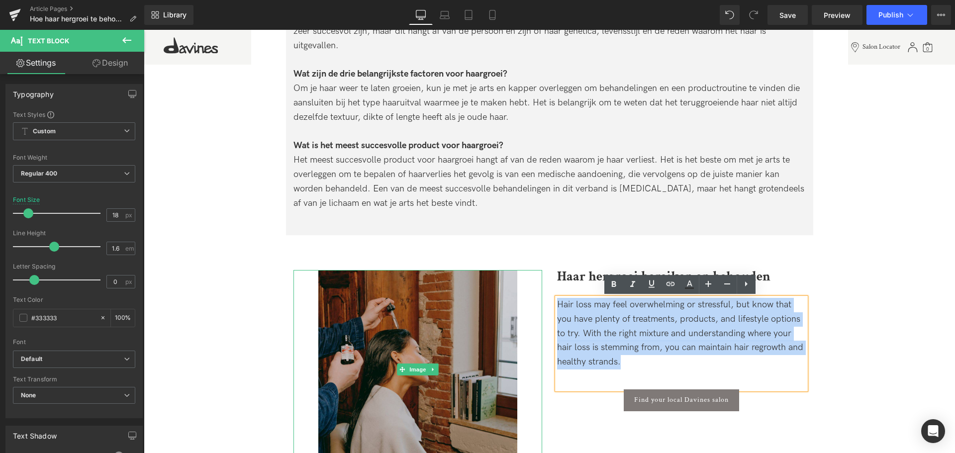
paste div
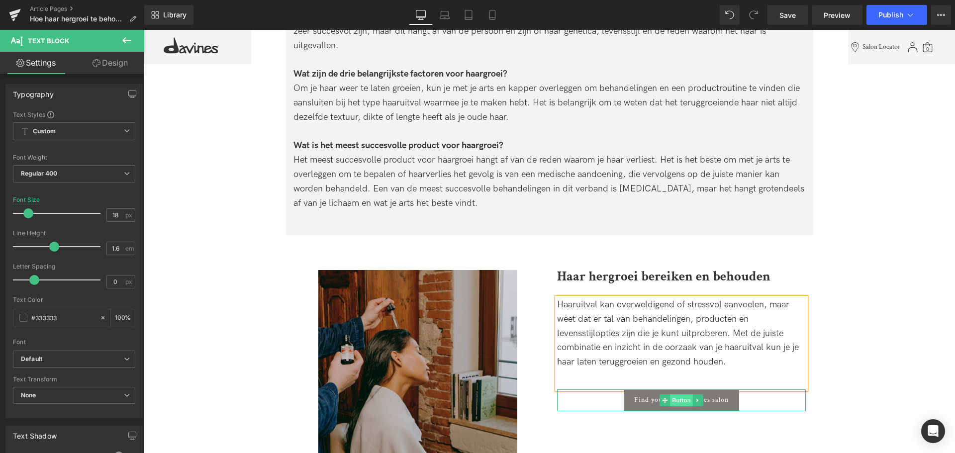
click at [671, 400] on span "Button" at bounding box center [681, 401] width 23 height 12
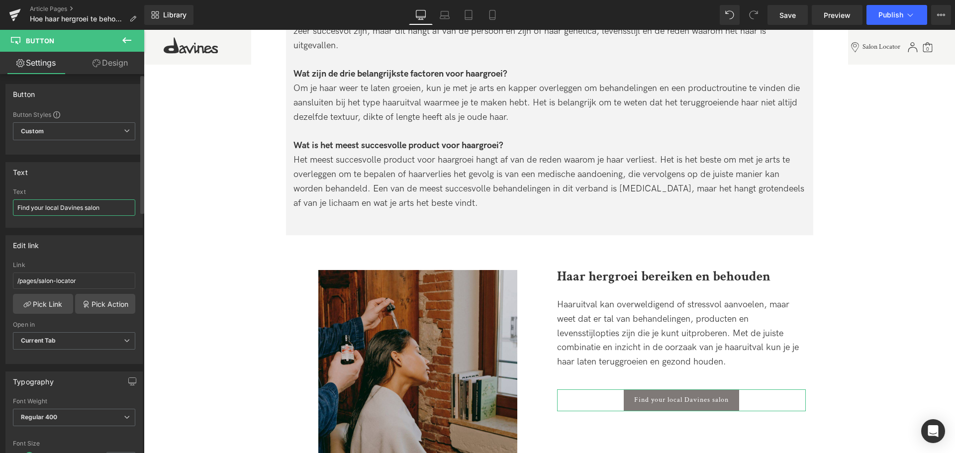
drag, startPoint x: 108, startPoint y: 202, endPoint x: 0, endPoint y: 194, distance: 108.7
click at [0, 194] on div "Text Find your local Davines salon Text Find your local Davines salon" at bounding box center [74, 191] width 149 height 73
click at [89, 208] on input "Find your local Davines salon" at bounding box center [74, 207] width 122 height 16
paste input "Vind je lokale Davines-"
type input "Vind je lokale Davines-salon"
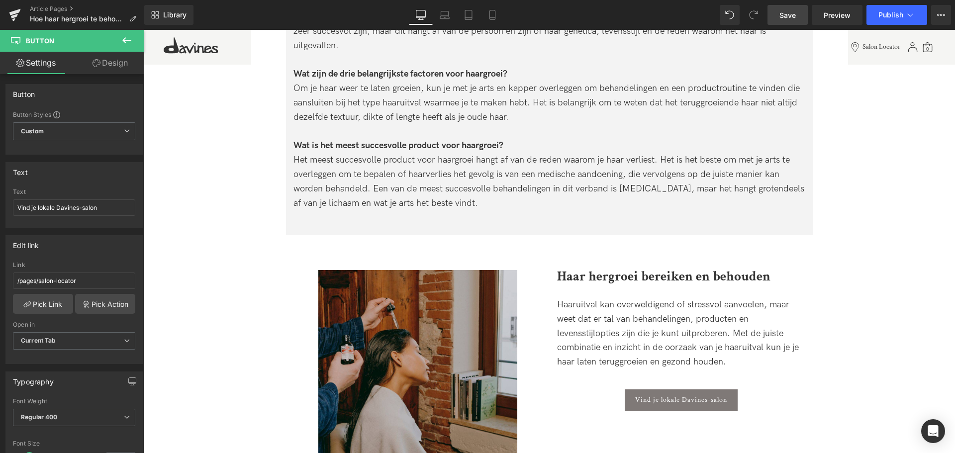
click at [791, 13] on span "Save" at bounding box center [788, 15] width 16 height 10
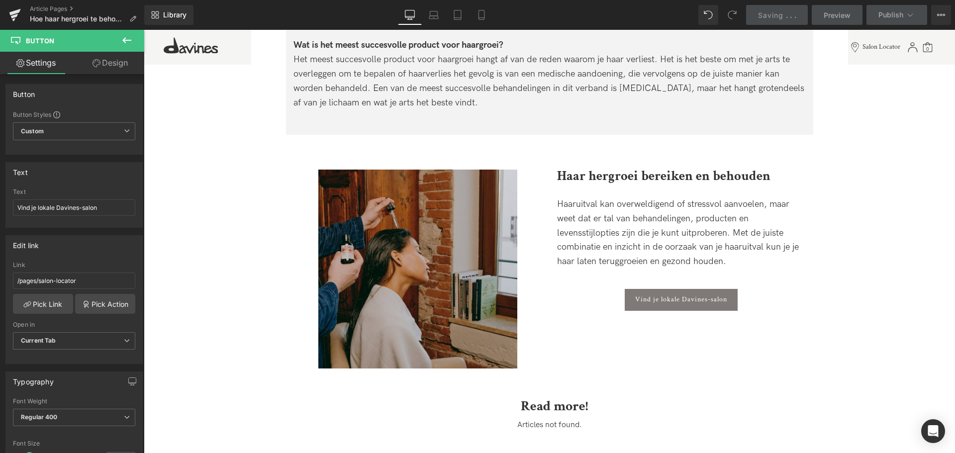
scroll to position [2865, 0]
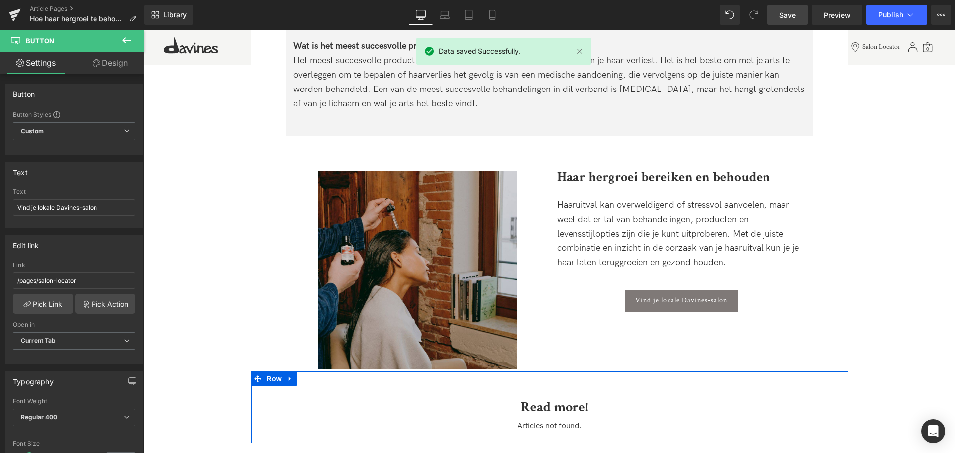
click at [582, 402] on b "Read more!" at bounding box center [554, 407] width 67 height 18
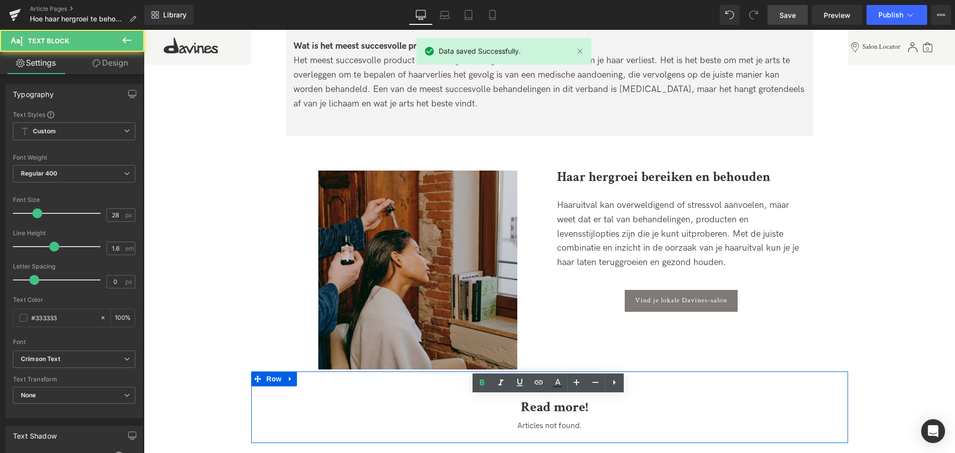
click at [593, 403] on p "Read more!" at bounding box center [555, 407] width 572 height 22
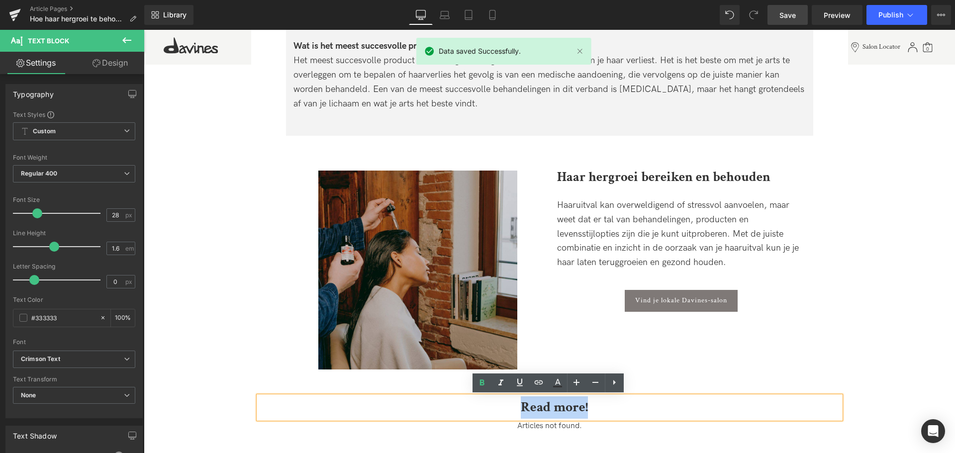
drag, startPoint x: 598, startPoint y: 407, endPoint x: 338, endPoint y: 409, distance: 260.7
click at [326, 425] on div "Read more! Text Block Articles not found. Article List" at bounding box center [549, 416] width 597 height 41
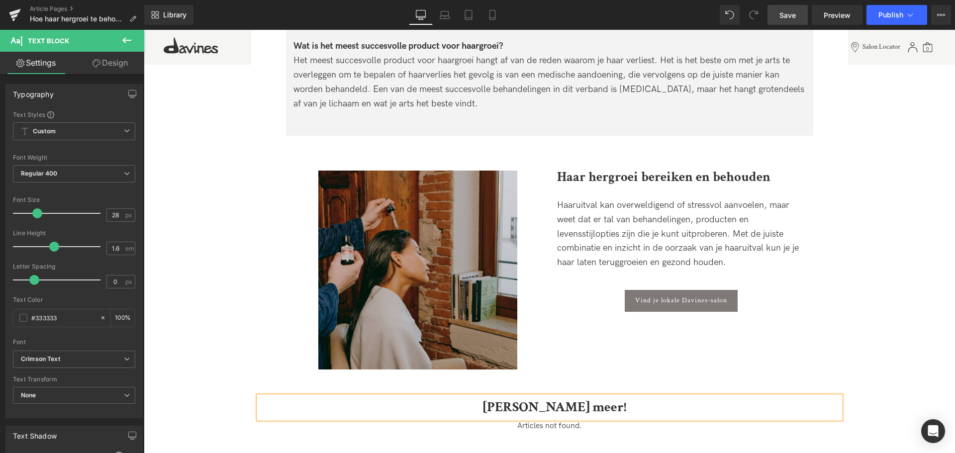
click at [791, 13] on span "Save" at bounding box center [788, 15] width 16 height 10
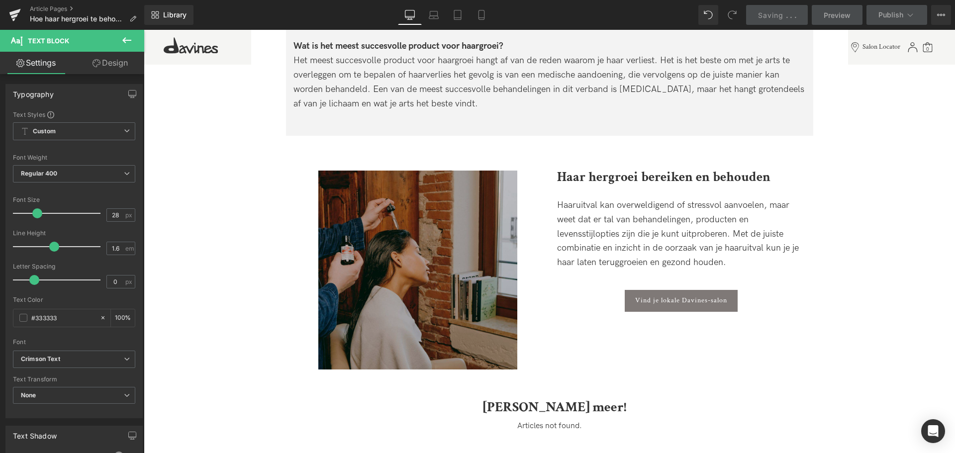
scroll to position [2765, 0]
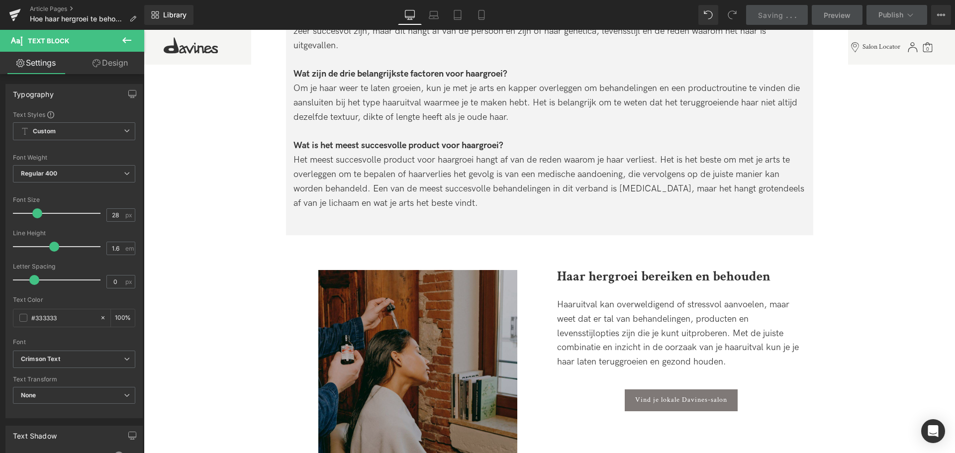
click at [444, 350] on img at bounding box center [417, 369] width 199 height 199
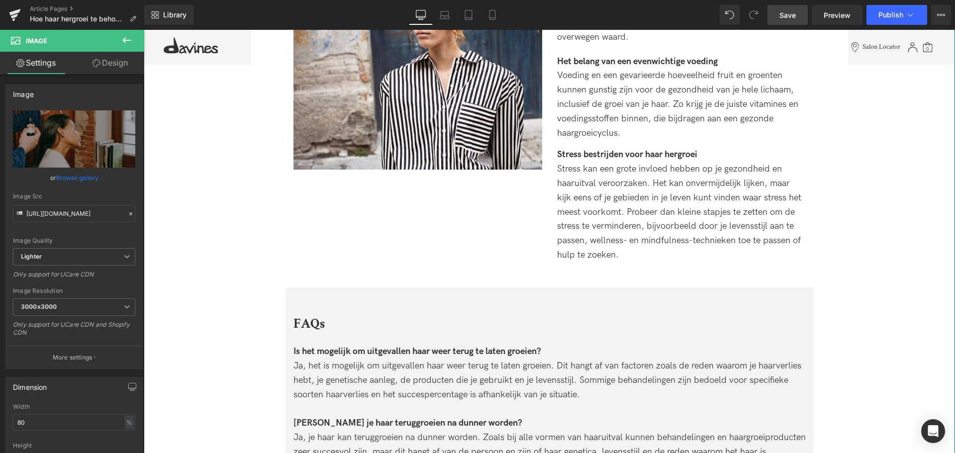
scroll to position [2317, 0]
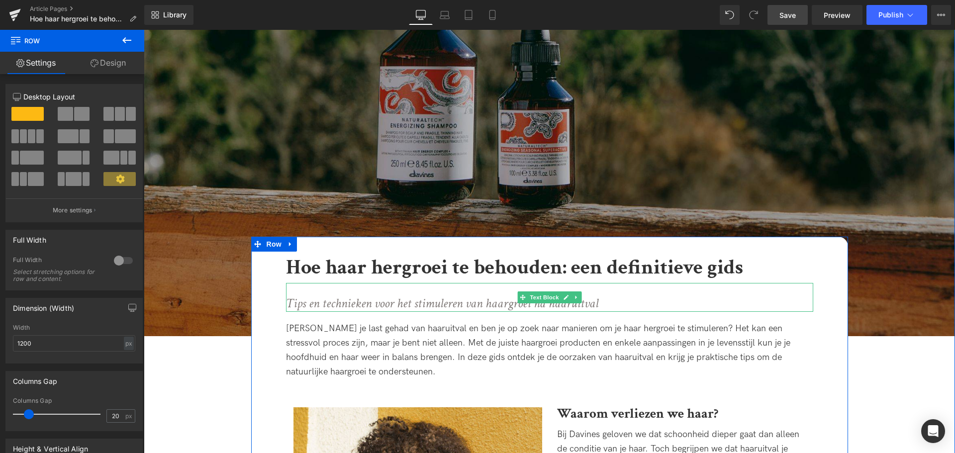
drag, startPoint x: 605, startPoint y: 303, endPoint x: 151, endPoint y: 313, distance: 454.3
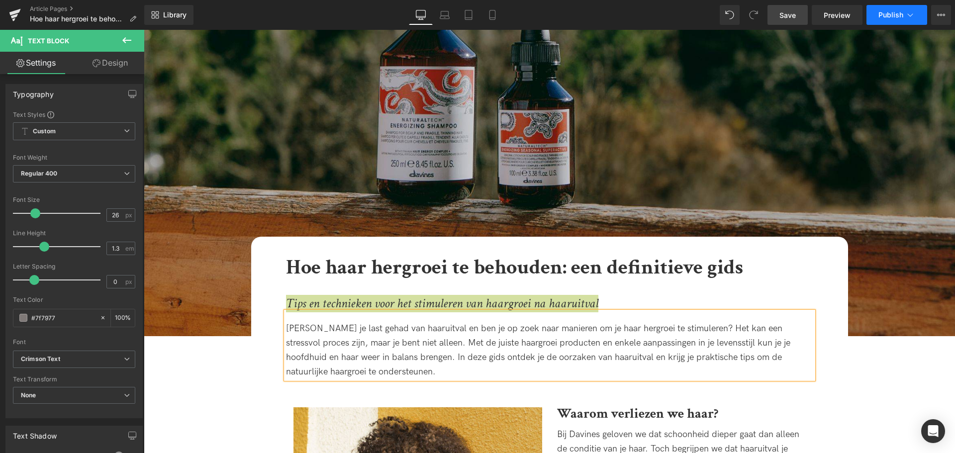
click at [909, 12] on icon at bounding box center [910, 15] width 10 height 10
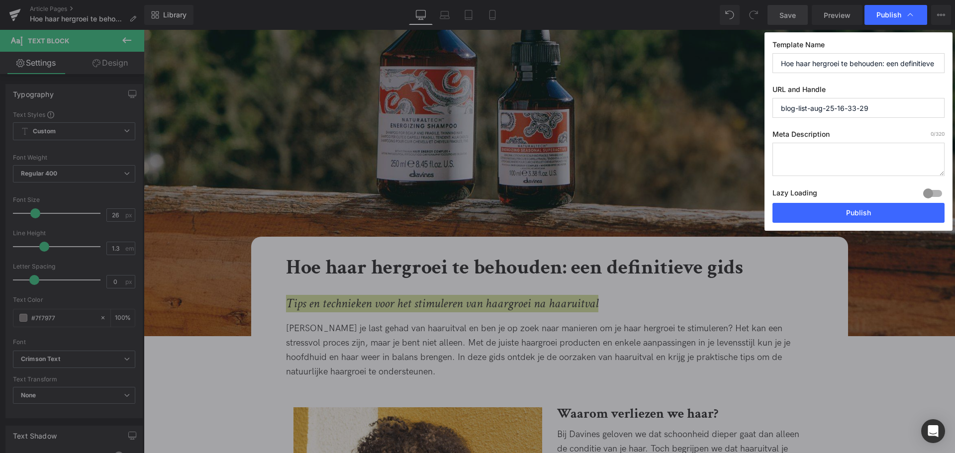
click at [853, 145] on textarea at bounding box center [859, 159] width 172 height 33
paste textarea "Tips en technieken voor het stimuleren van haargroei na haaruitval"
type textarea "Tips en technieken voor het stimuleren van haargroei na haaruitval"
click at [845, 66] on input "Hoe haar hergroei te behouden: een definitieve gids" at bounding box center [859, 63] width 172 height 20
drag, startPoint x: 877, startPoint y: 102, endPoint x: 711, endPoint y: 112, distance: 165.9
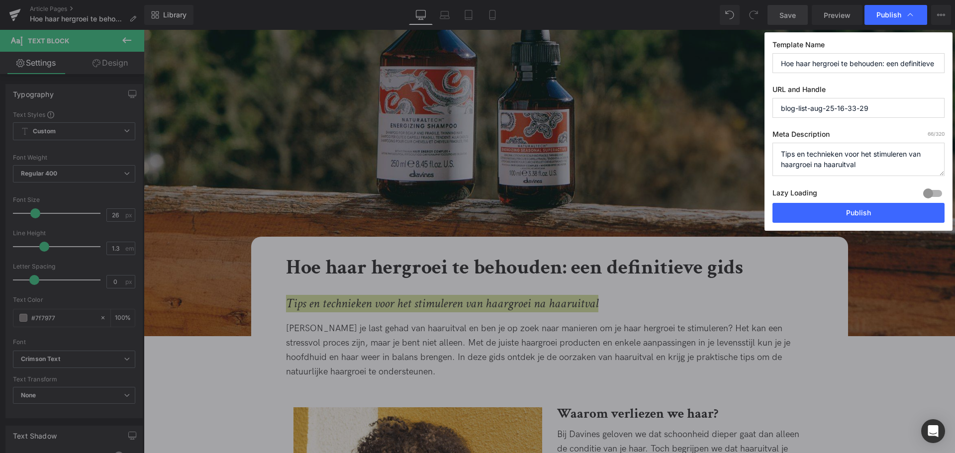
click at [711, 112] on div "Publish Template Name Hoe haar hergroei te behouden: een definitieve gids URL a…" at bounding box center [477, 226] width 955 height 453
paste input "Hoe haar hergroei te behouden: een definitieve gids"
type input "hoe-haar-hergroei-te-behouden-een-definitieve-gids"
click at [869, 211] on button "Publish" at bounding box center [859, 213] width 172 height 20
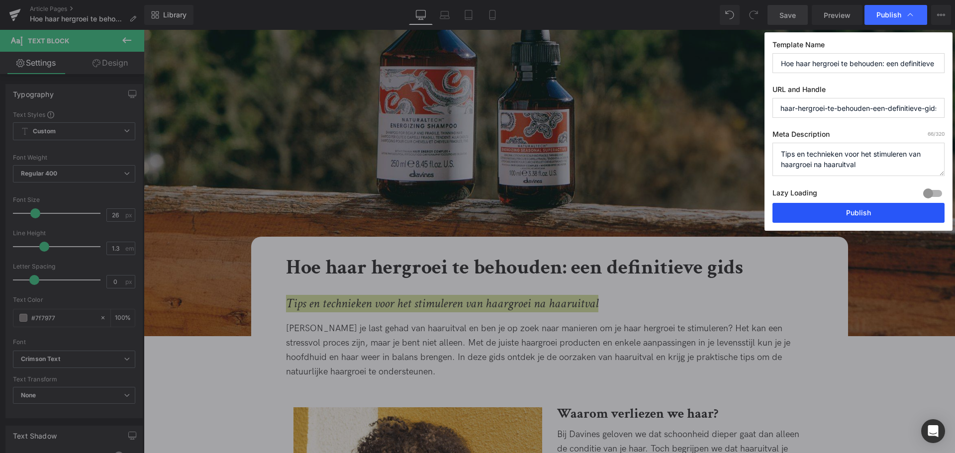
scroll to position [0, 0]
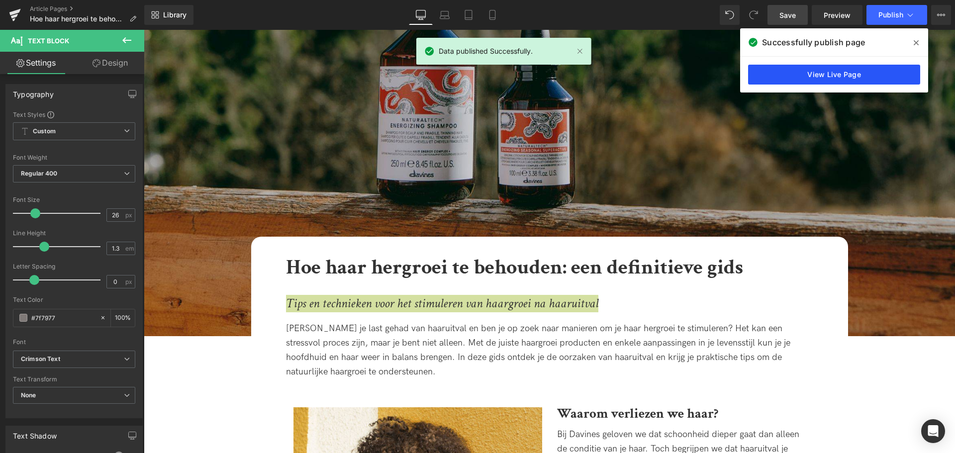
click at [855, 78] on link "View Live Page" at bounding box center [834, 75] width 172 height 20
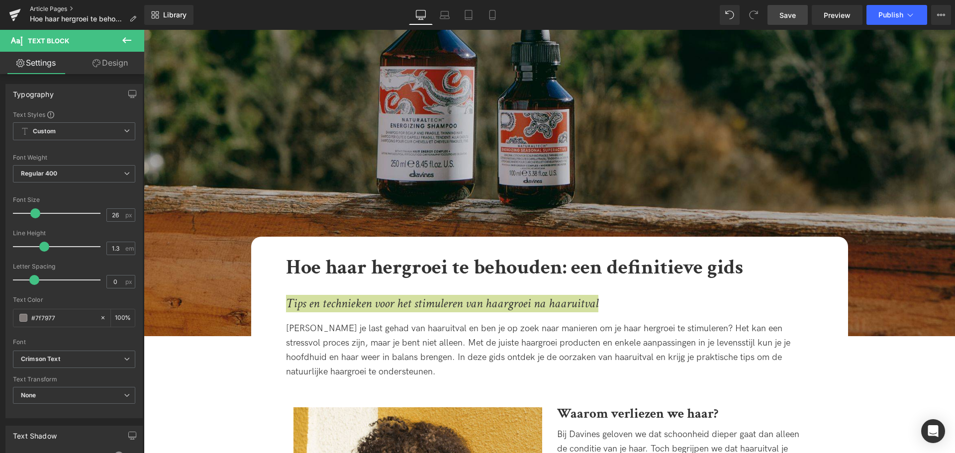
click at [53, 8] on link "Article Pages" at bounding box center [87, 9] width 114 height 8
